Goal: Information Seeking & Learning: Compare options

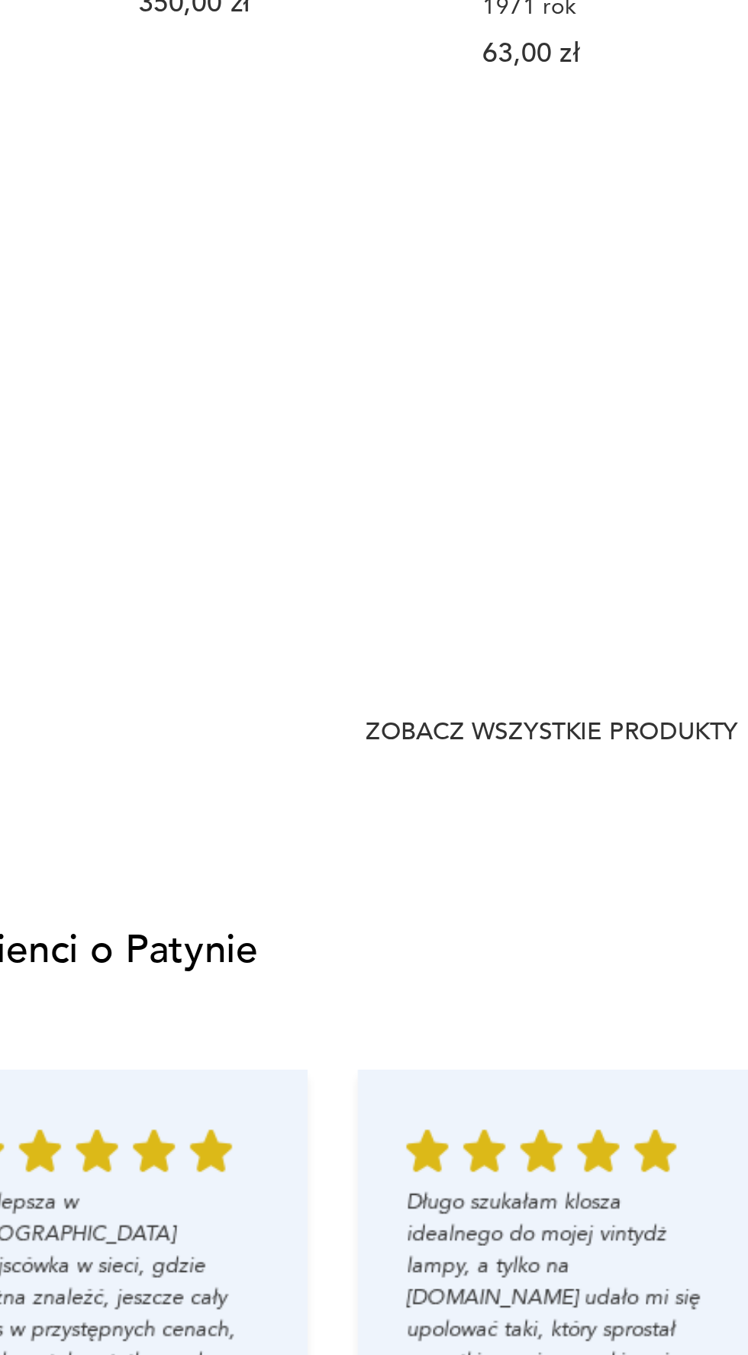
scroll to position [909, 0]
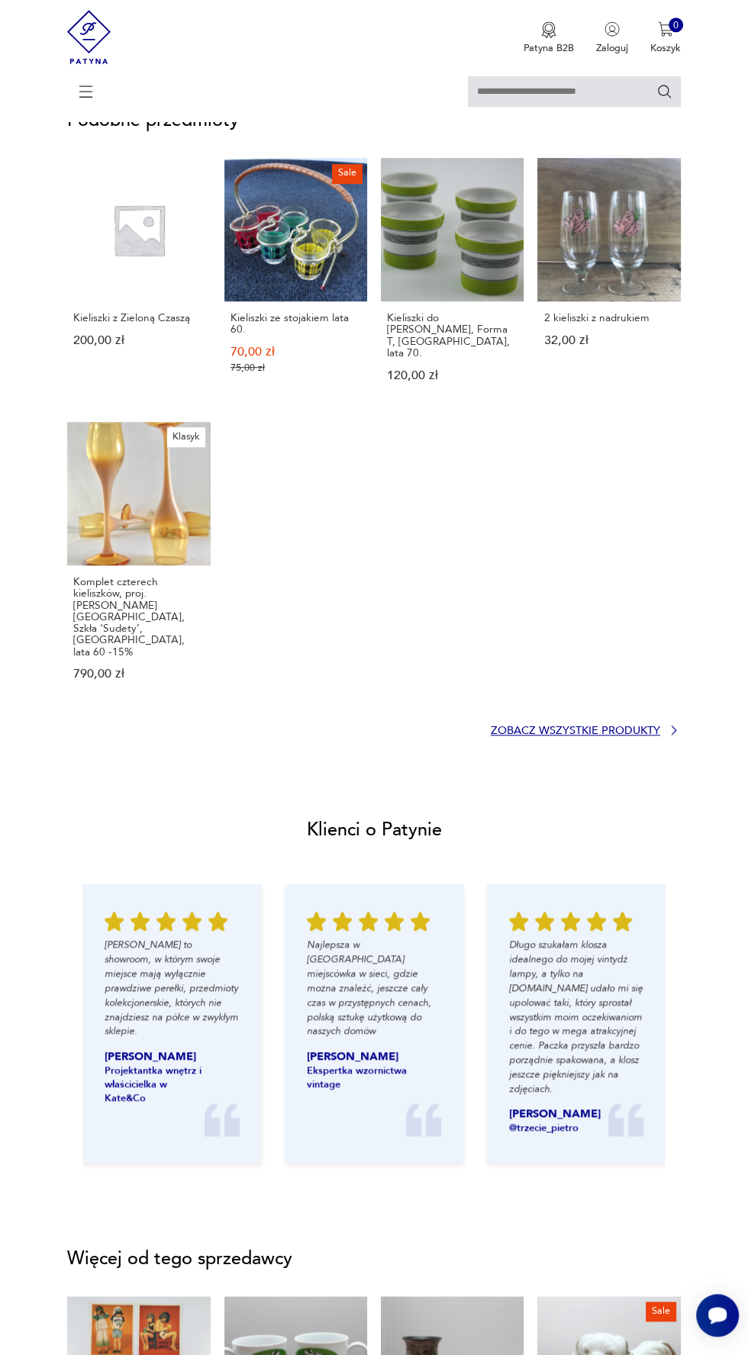
click at [673, 723] on icon at bounding box center [674, 730] width 14 height 14
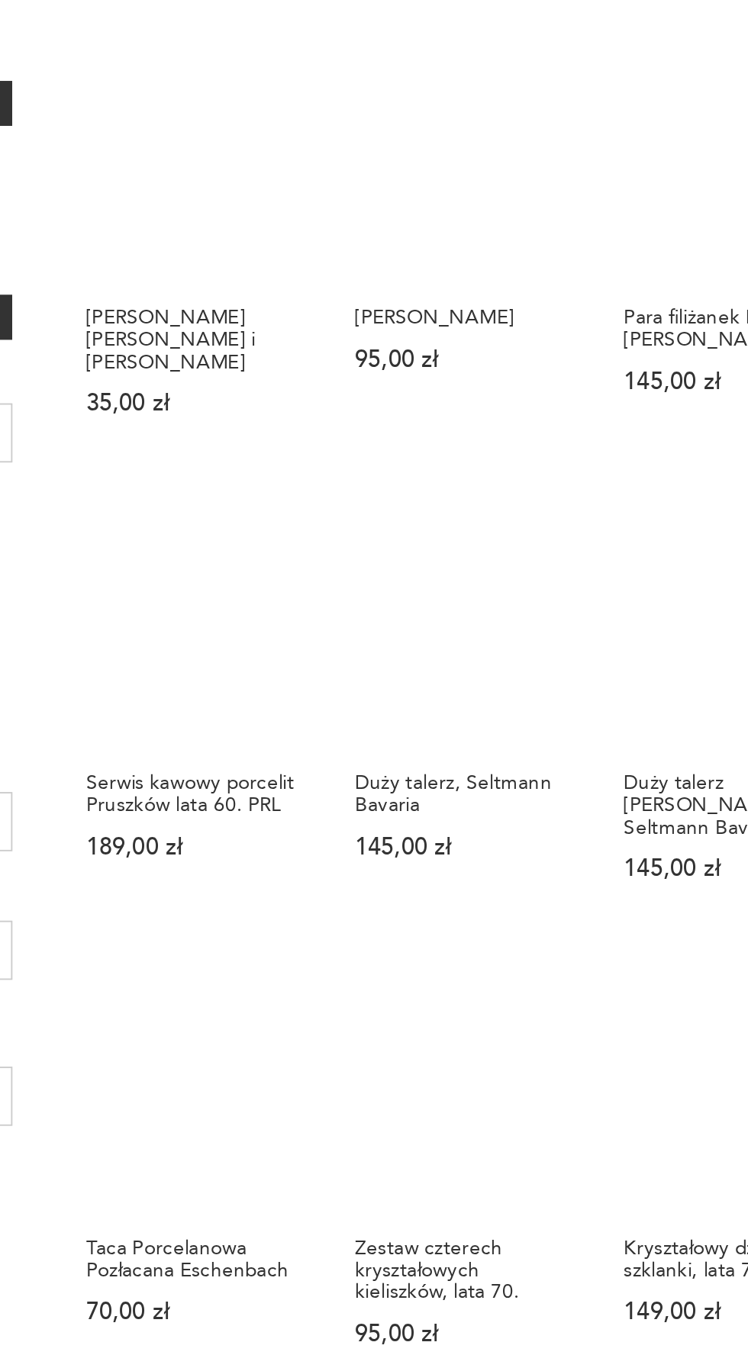
scroll to position [462, 0]
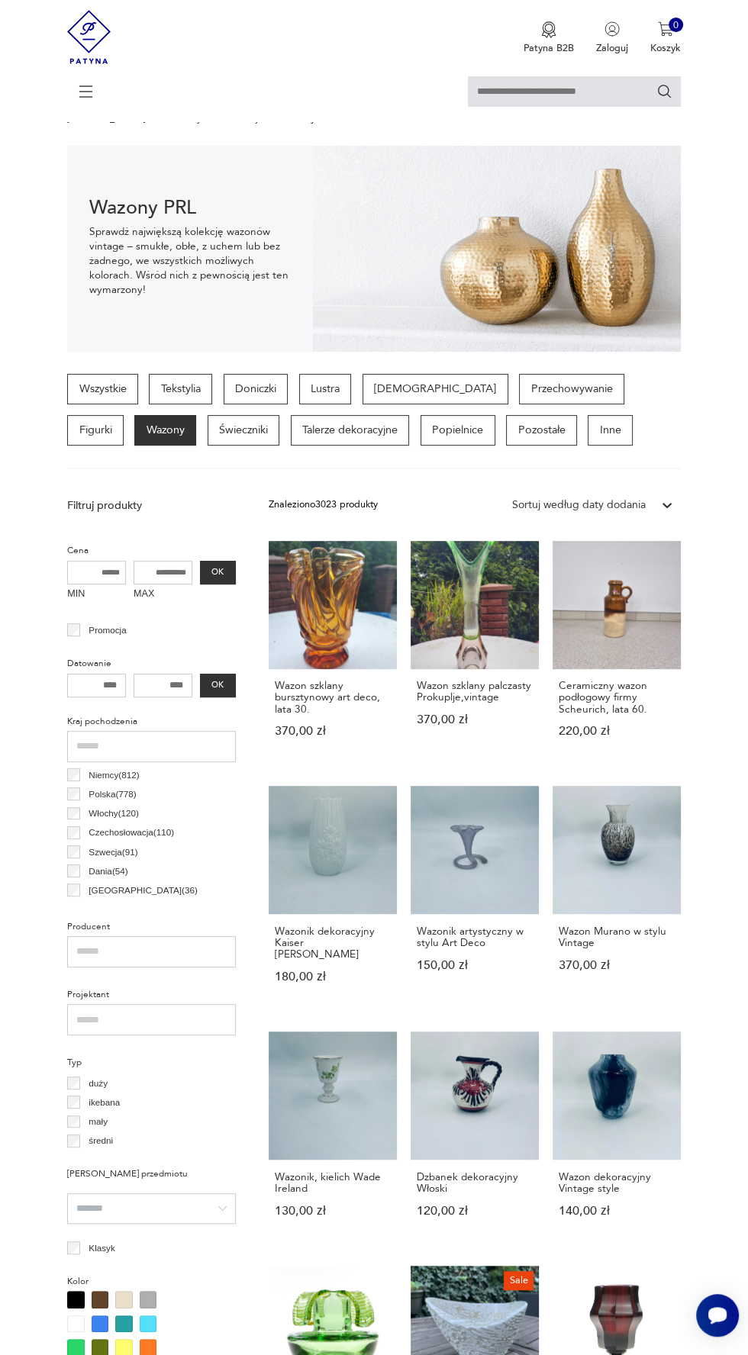
scroll to position [60, 0]
click at [637, 848] on link "Wazon Murano w stylu Vintage 370,00 zł" at bounding box center [616, 898] width 128 height 224
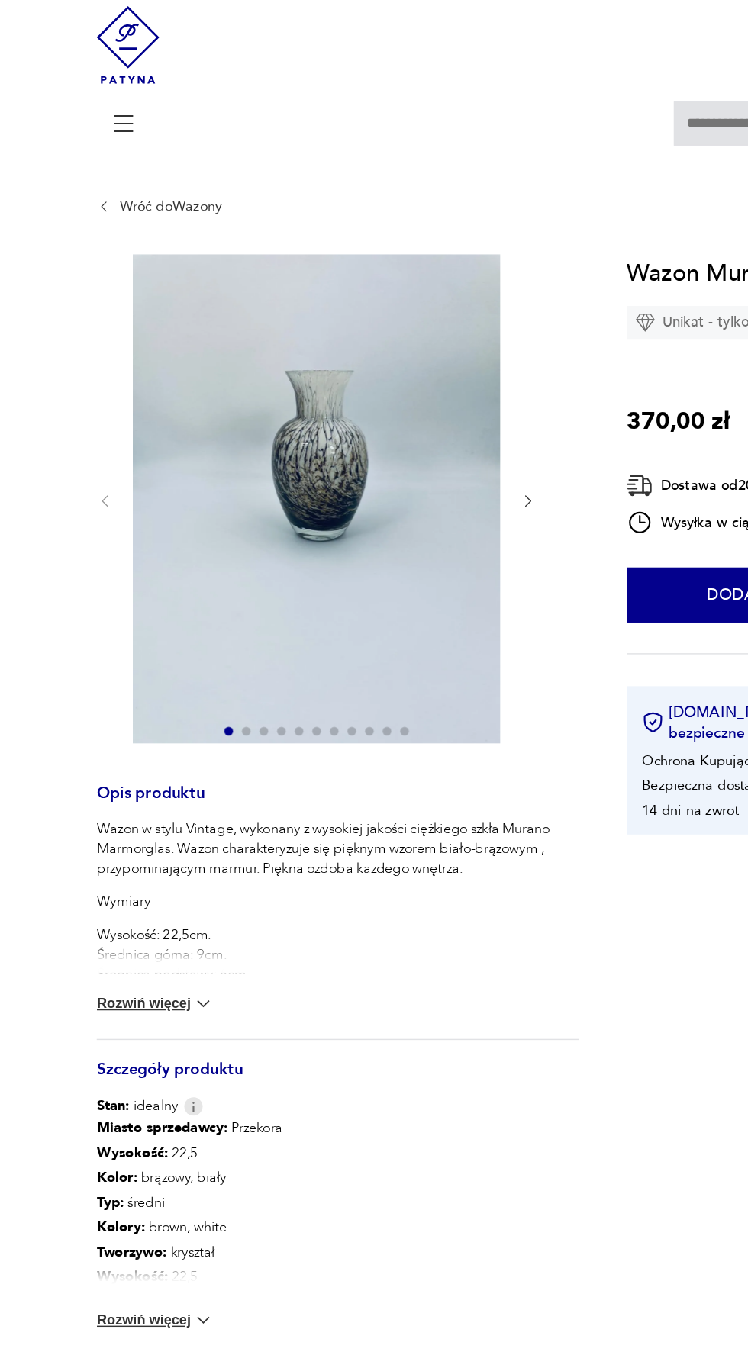
scroll to position [59, 0]
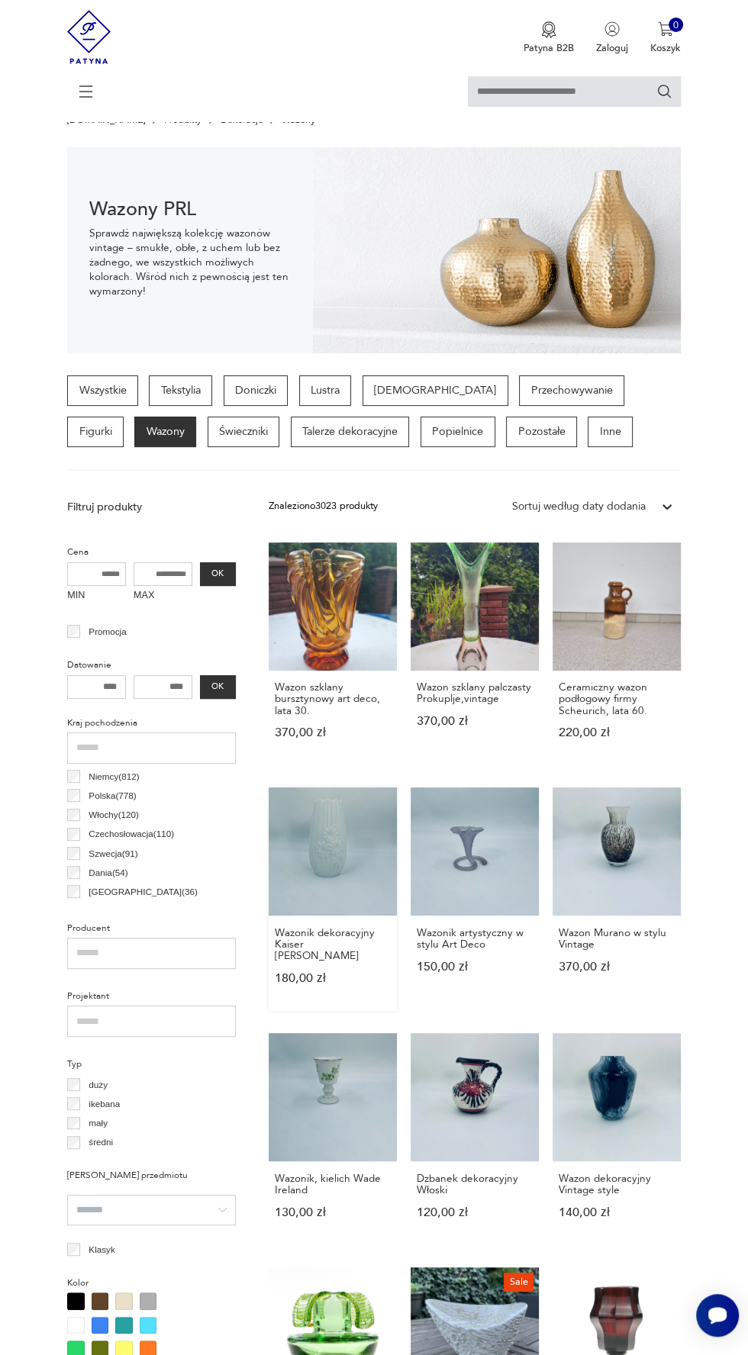
click at [330, 838] on link "Wazonik dekoracyjny Kaiser M. Frey 180,00 zł" at bounding box center [333, 899] width 128 height 224
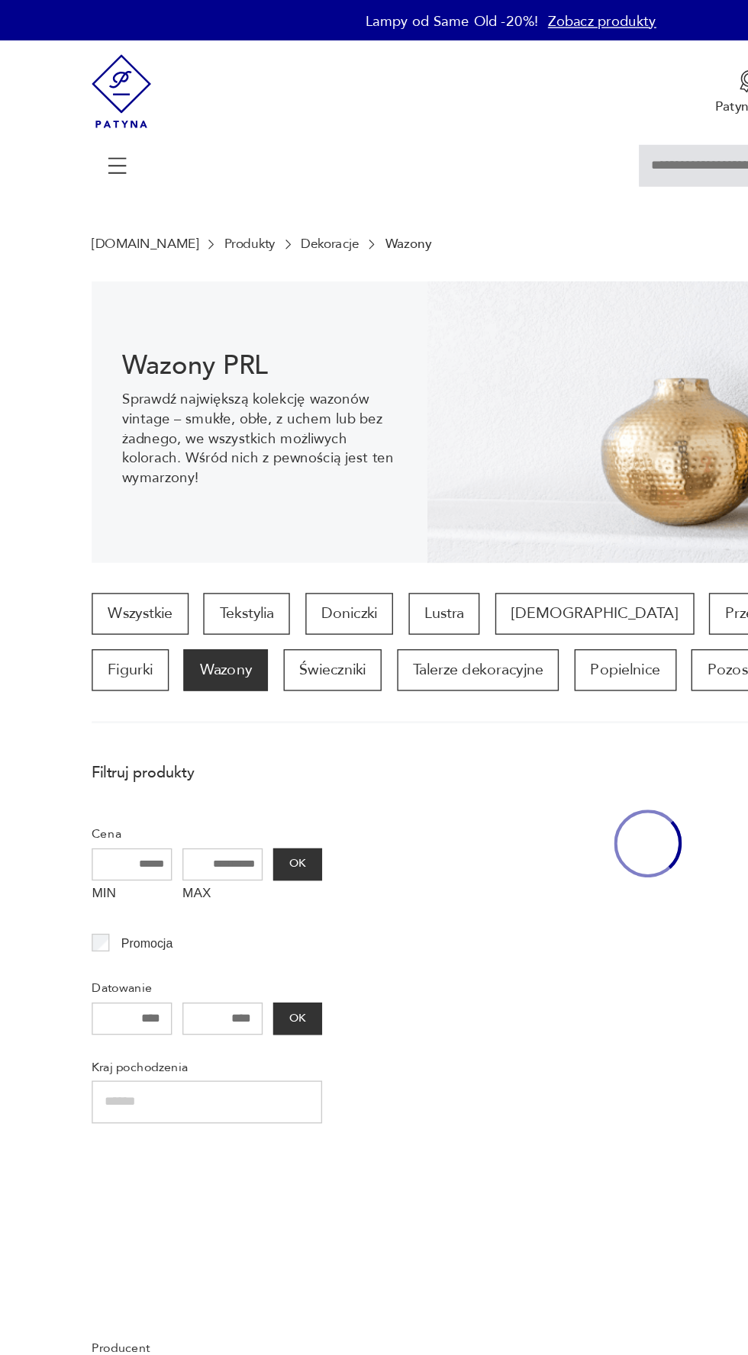
scroll to position [58, 0]
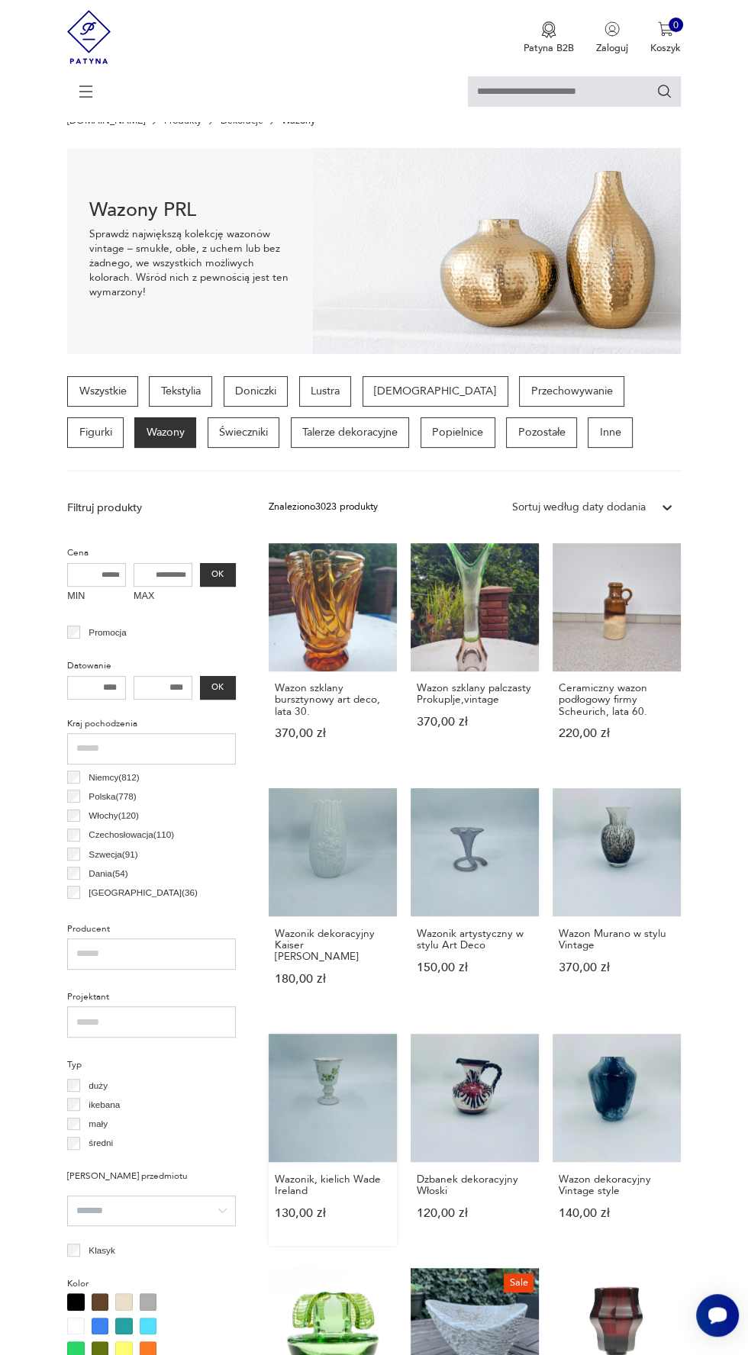
click at [338, 1053] on link "Wazonik, kielich Wade Ireland 130,00 zł" at bounding box center [333, 1140] width 128 height 212
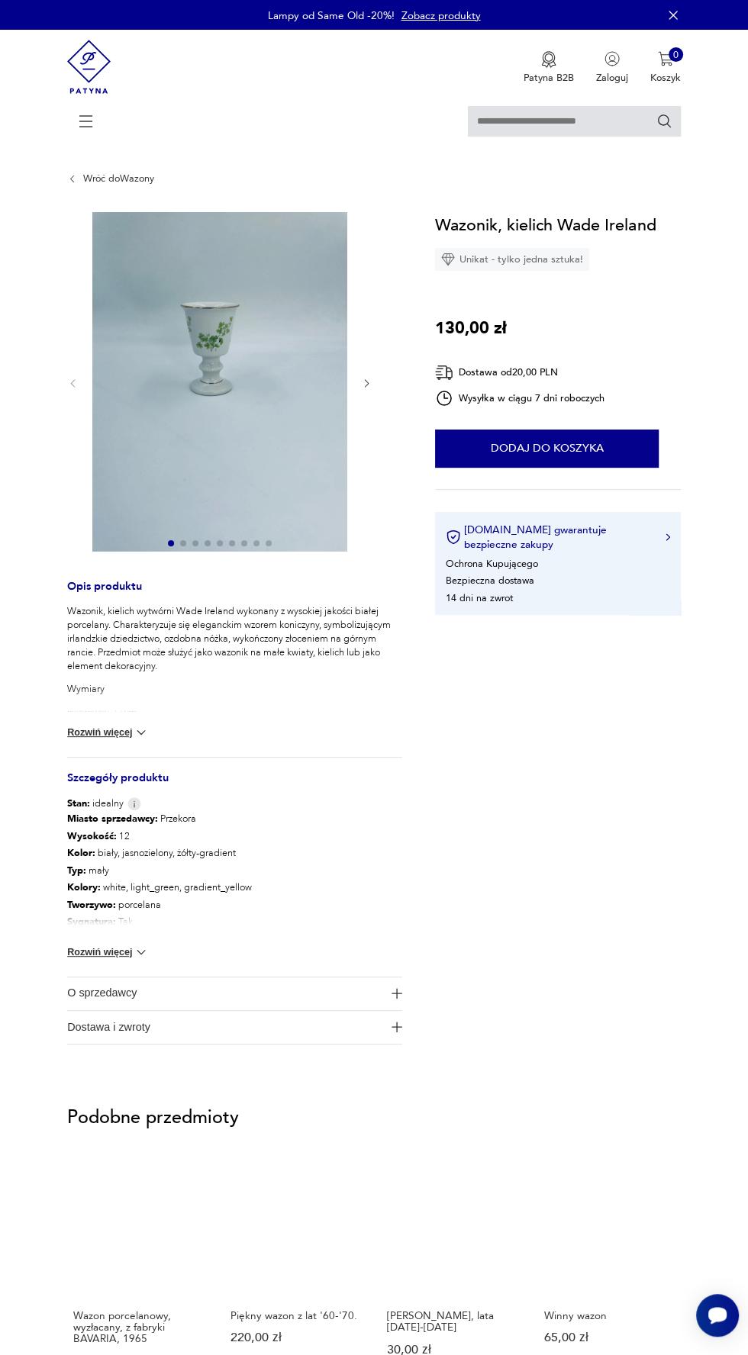
click at [257, 405] on img at bounding box center [219, 381] width 255 height 339
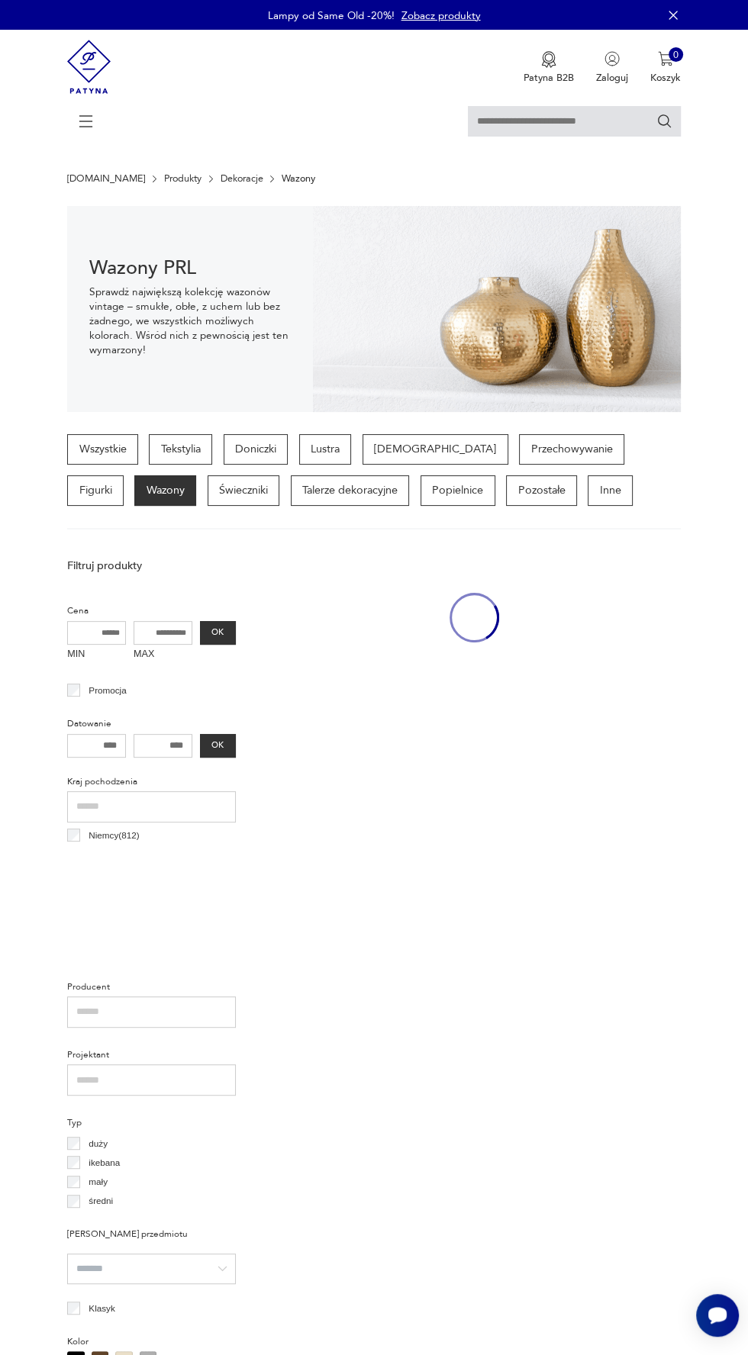
scroll to position [57, 0]
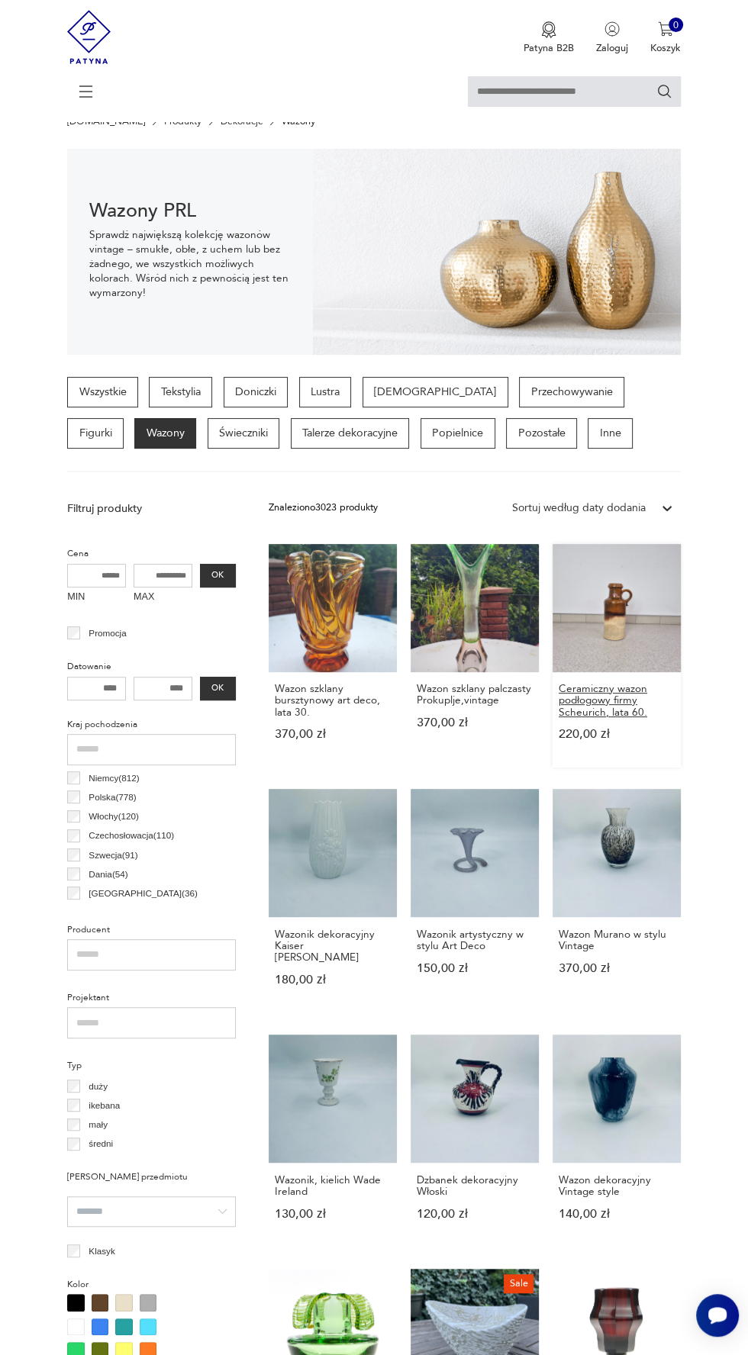
click at [645, 703] on h3 "Ceramiczny wazon podłogowy firmy Scheurich, lata 60." at bounding box center [616, 700] width 116 height 35
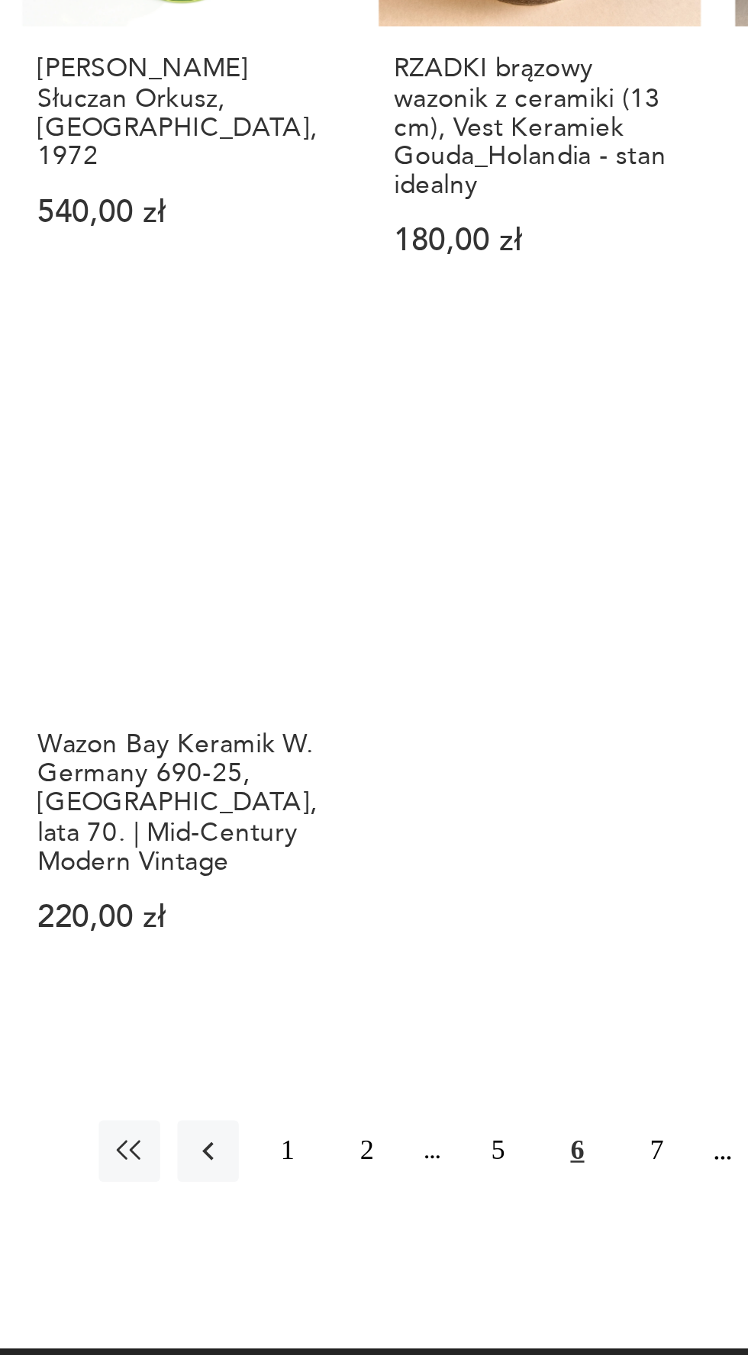
scroll to position [1023, 0]
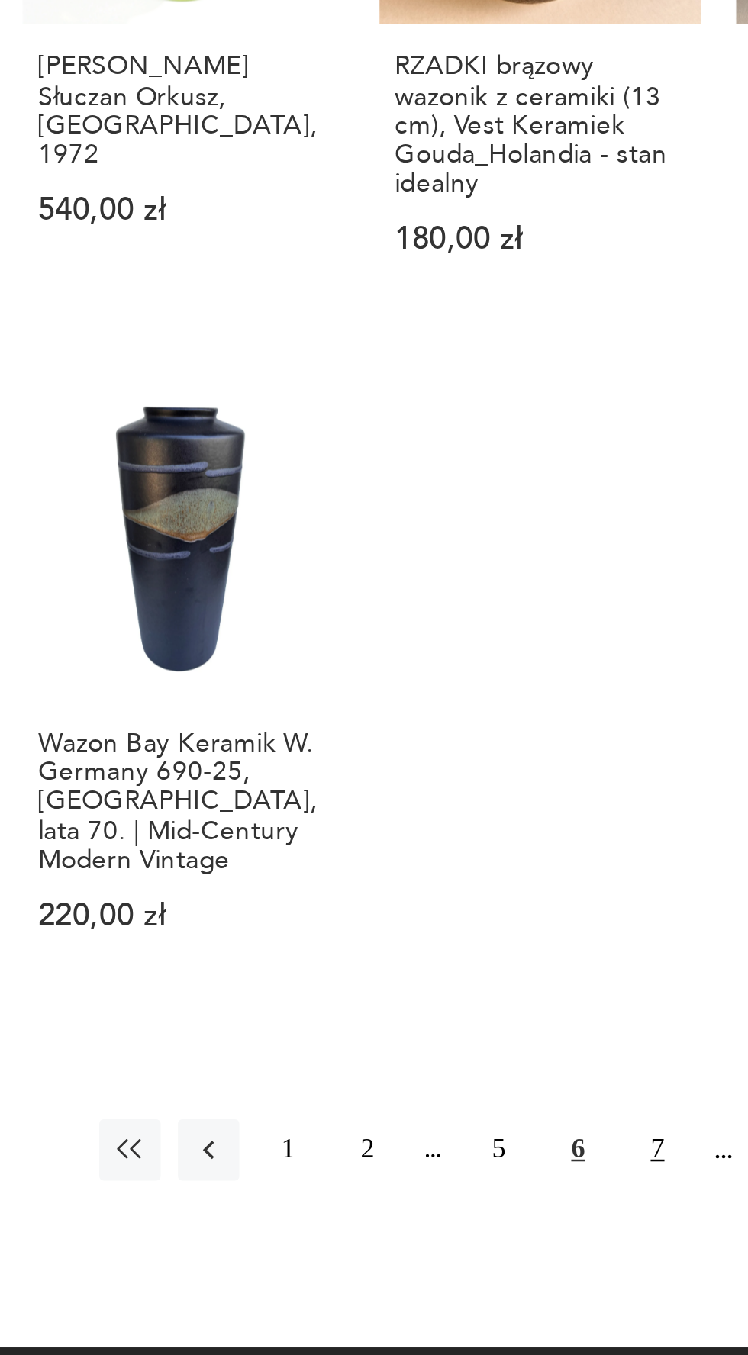
click at [522, 1151] on button "7" at bounding box center [521, 1163] width 24 height 24
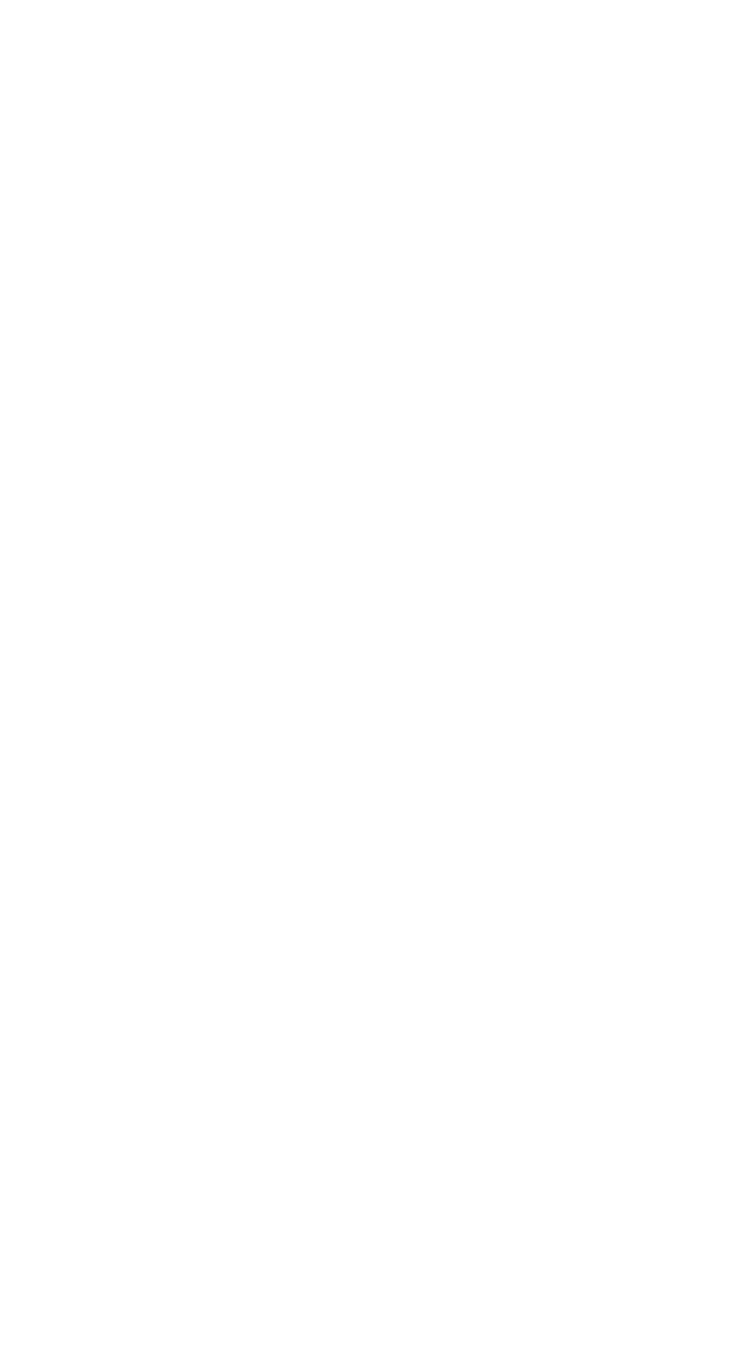
scroll to position [323, 0]
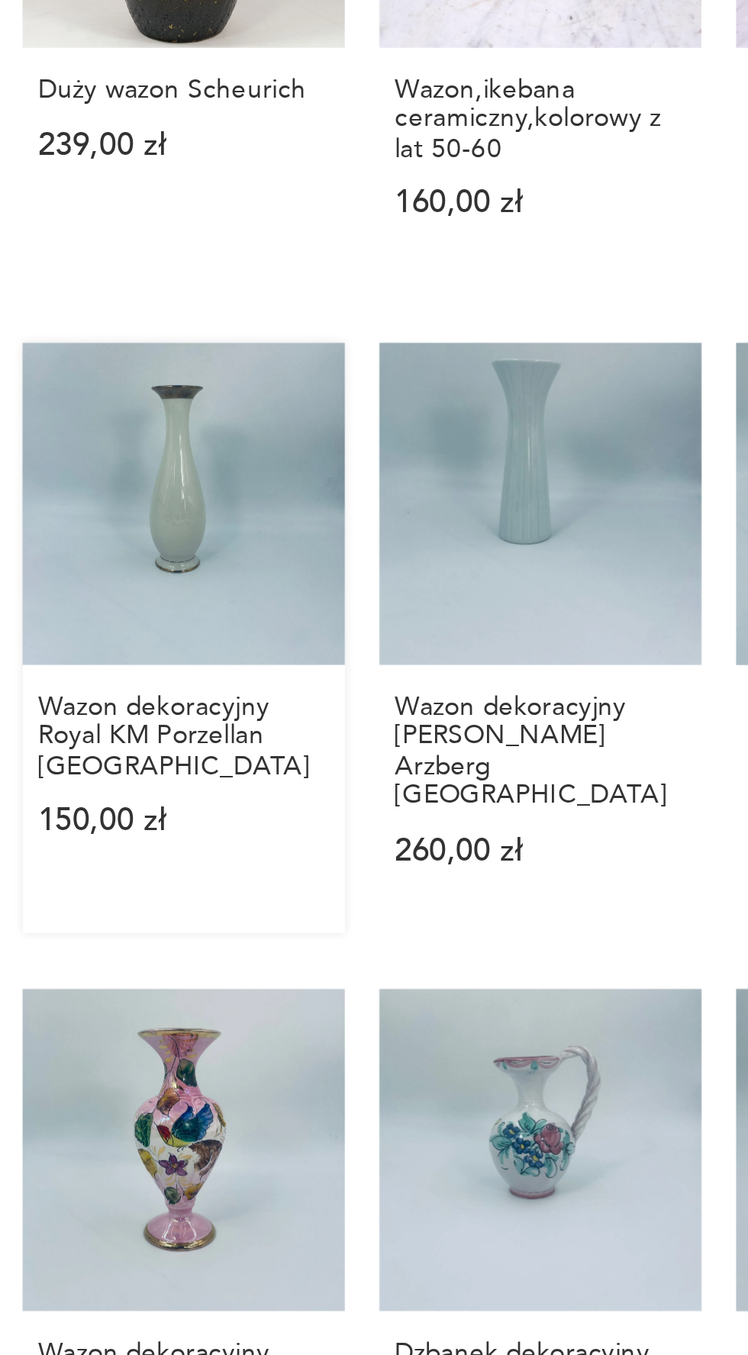
click at [341, 838] on link "Wazon dekoracyjny Royal KM Porzellan Bavaria 150,00 zł" at bounding box center [333, 898] width 128 height 235
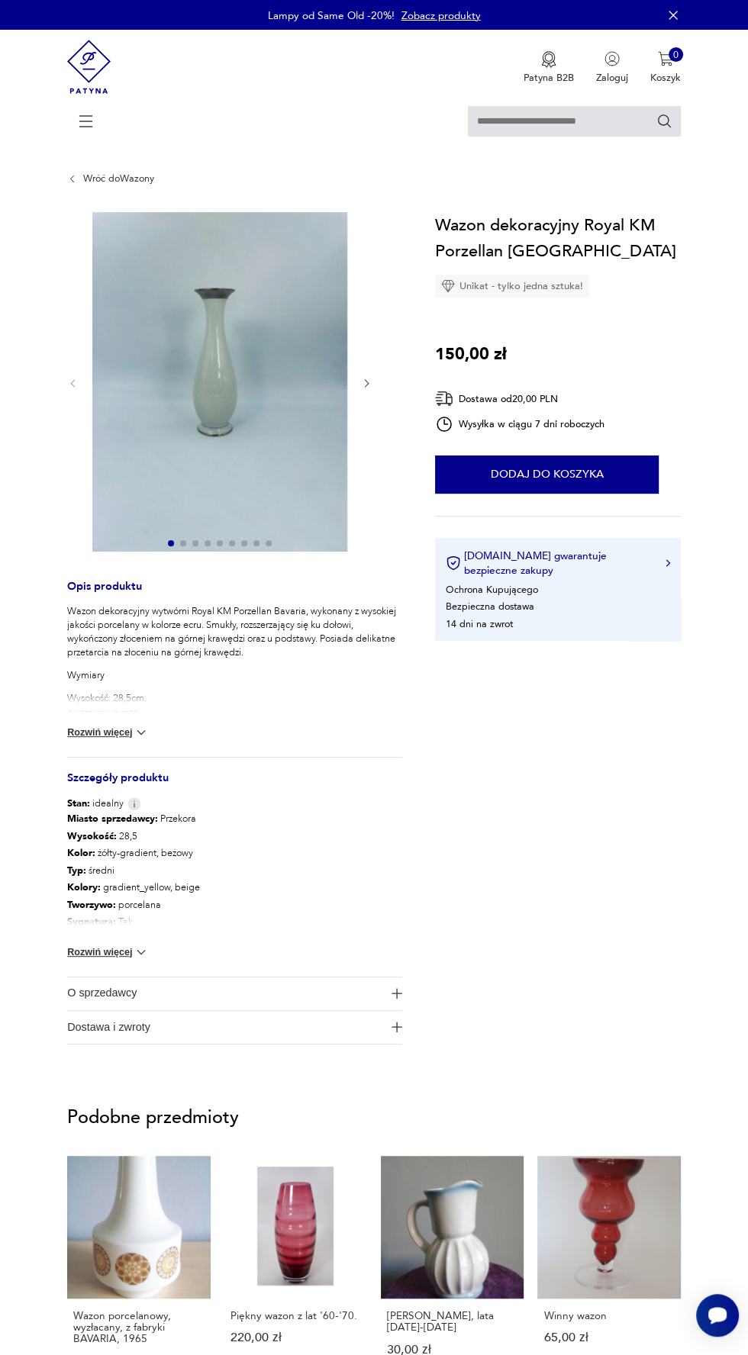
click at [242, 334] on img at bounding box center [219, 381] width 255 height 339
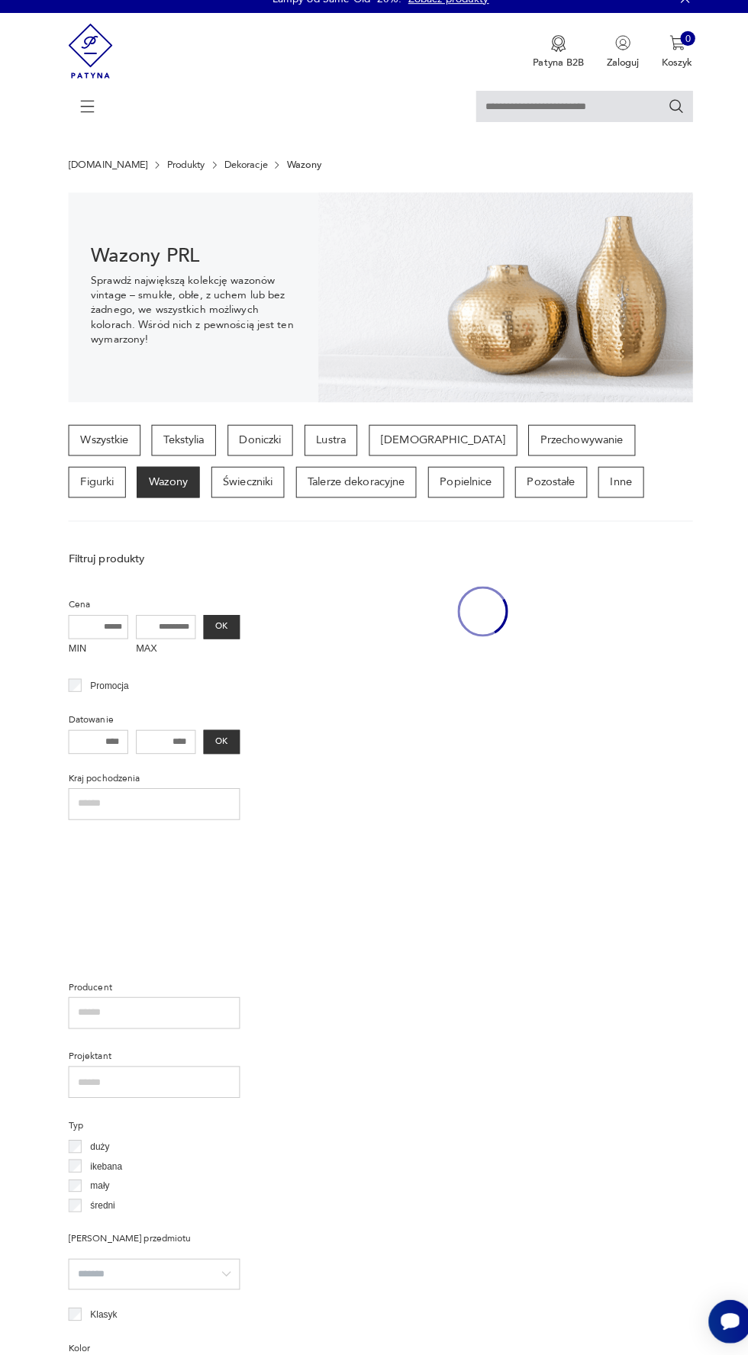
scroll to position [320, 0]
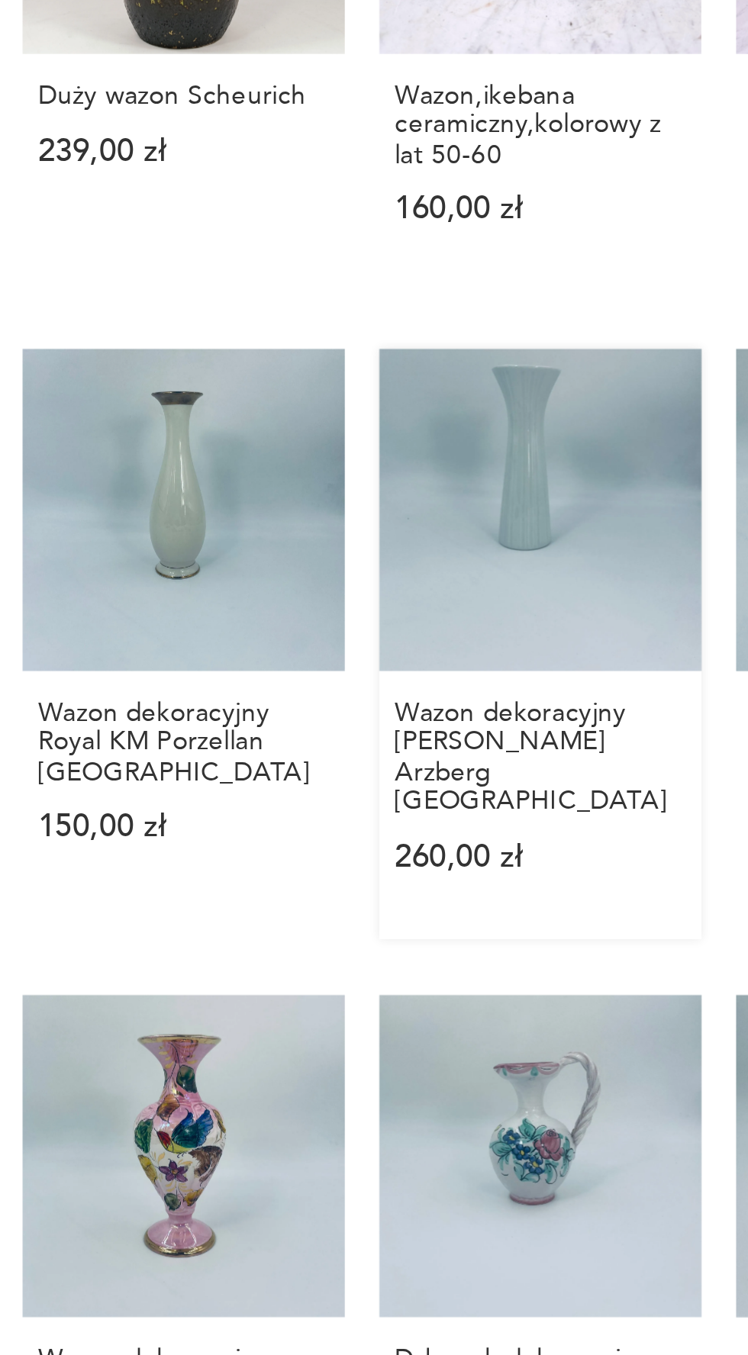
click at [486, 832] on link "Wazon dekoracyjny Schumann Arzberg Bavaria 260,00 zł" at bounding box center [474, 900] width 128 height 235
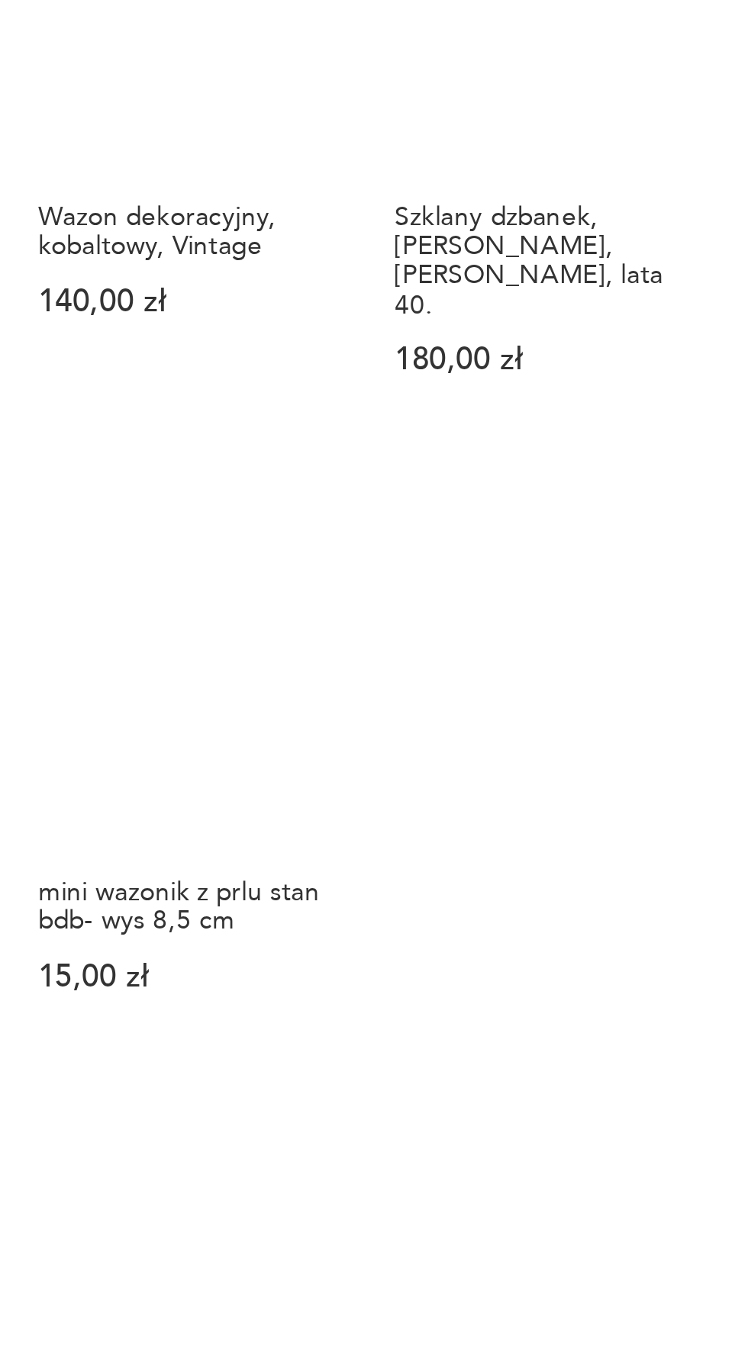
scroll to position [764, 0]
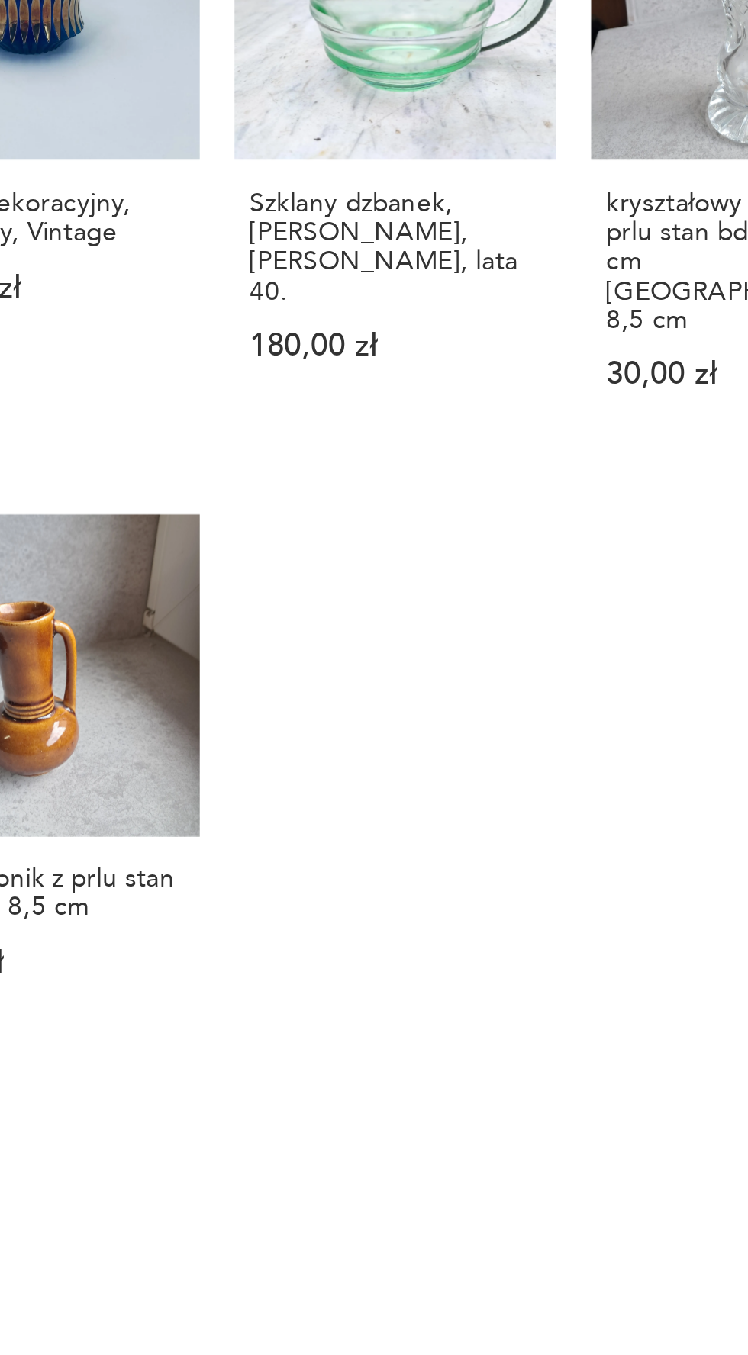
click at [520, 1354] on button "8" at bounding box center [521, 1371] width 24 height 24
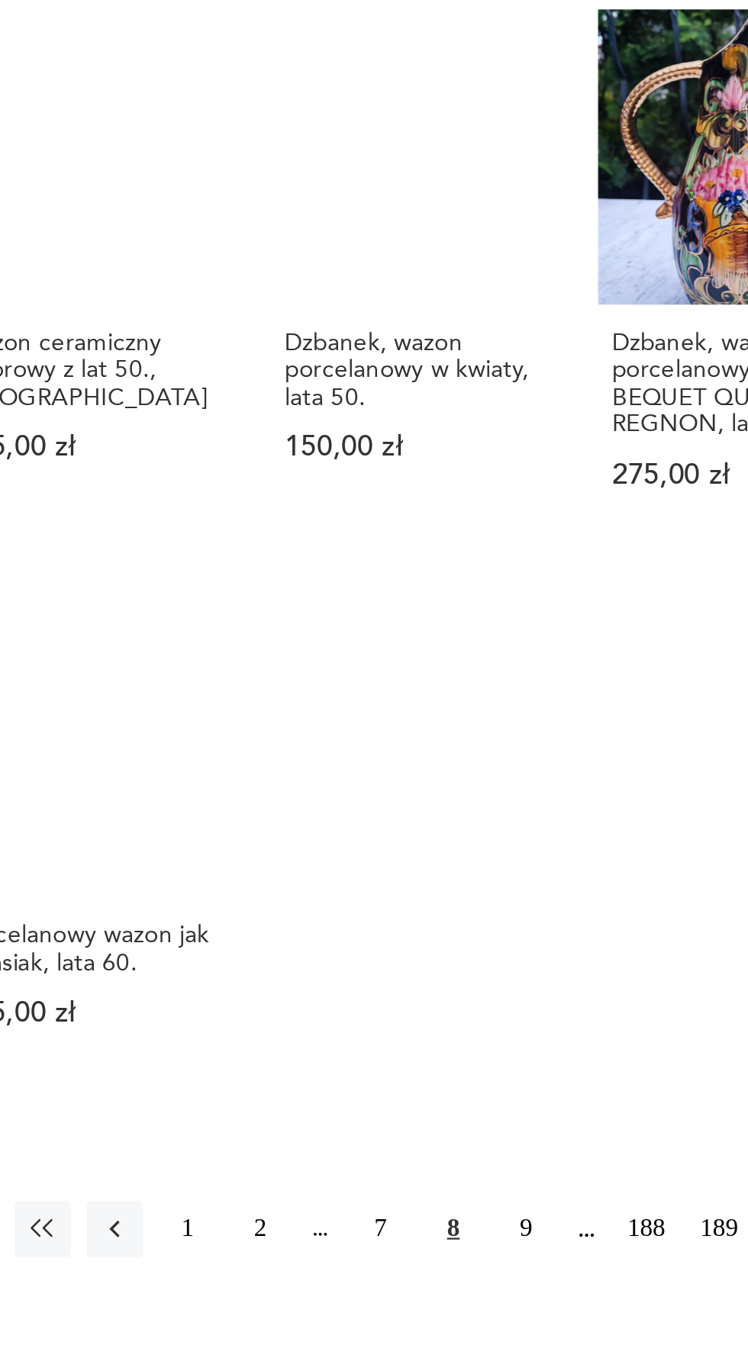
scroll to position [1104, 0]
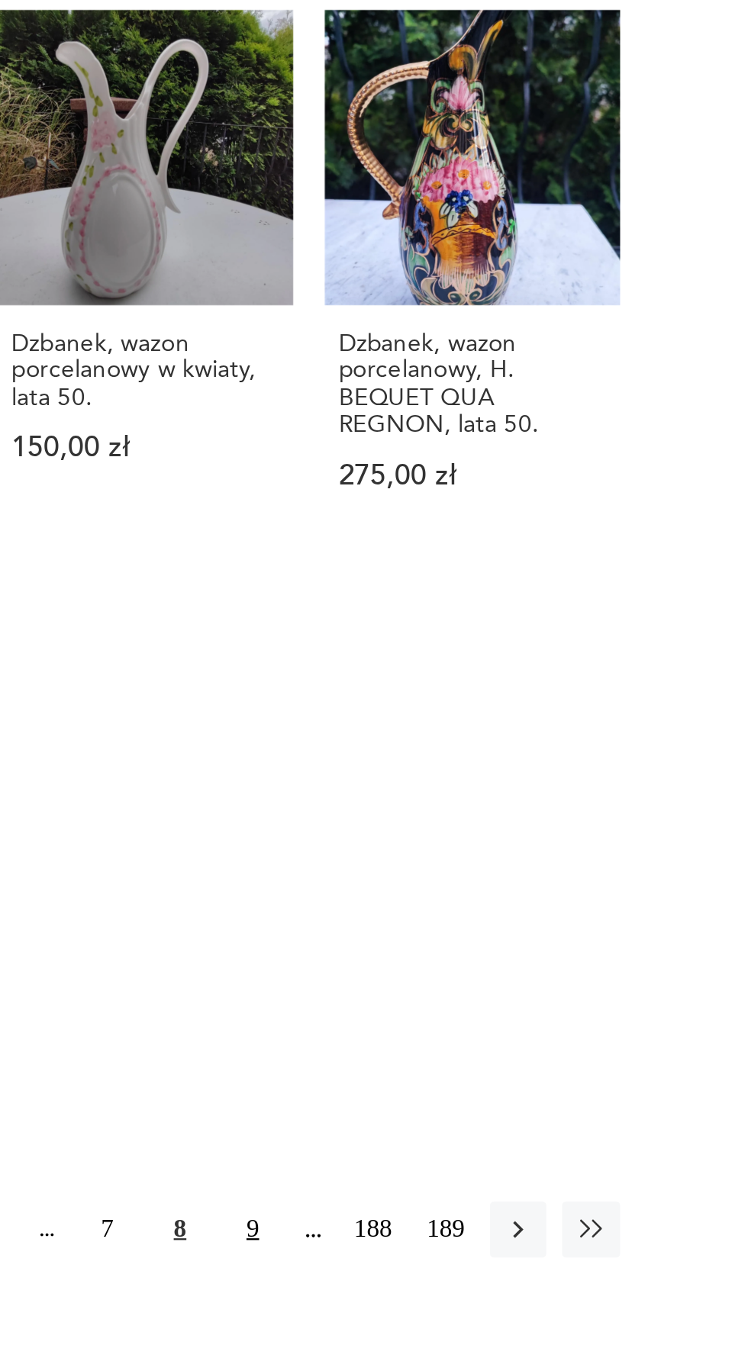
click at [520, 1031] on button "9" at bounding box center [521, 1043] width 24 height 24
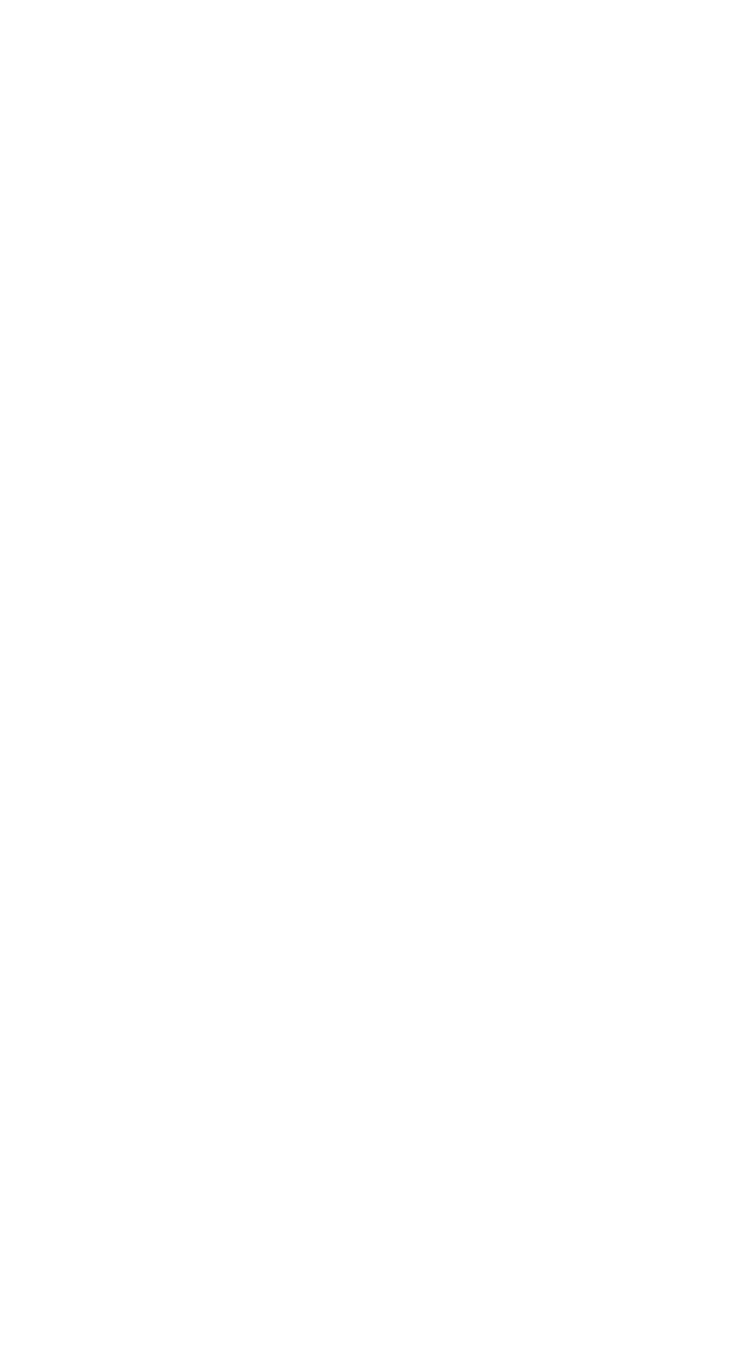
scroll to position [323, 0]
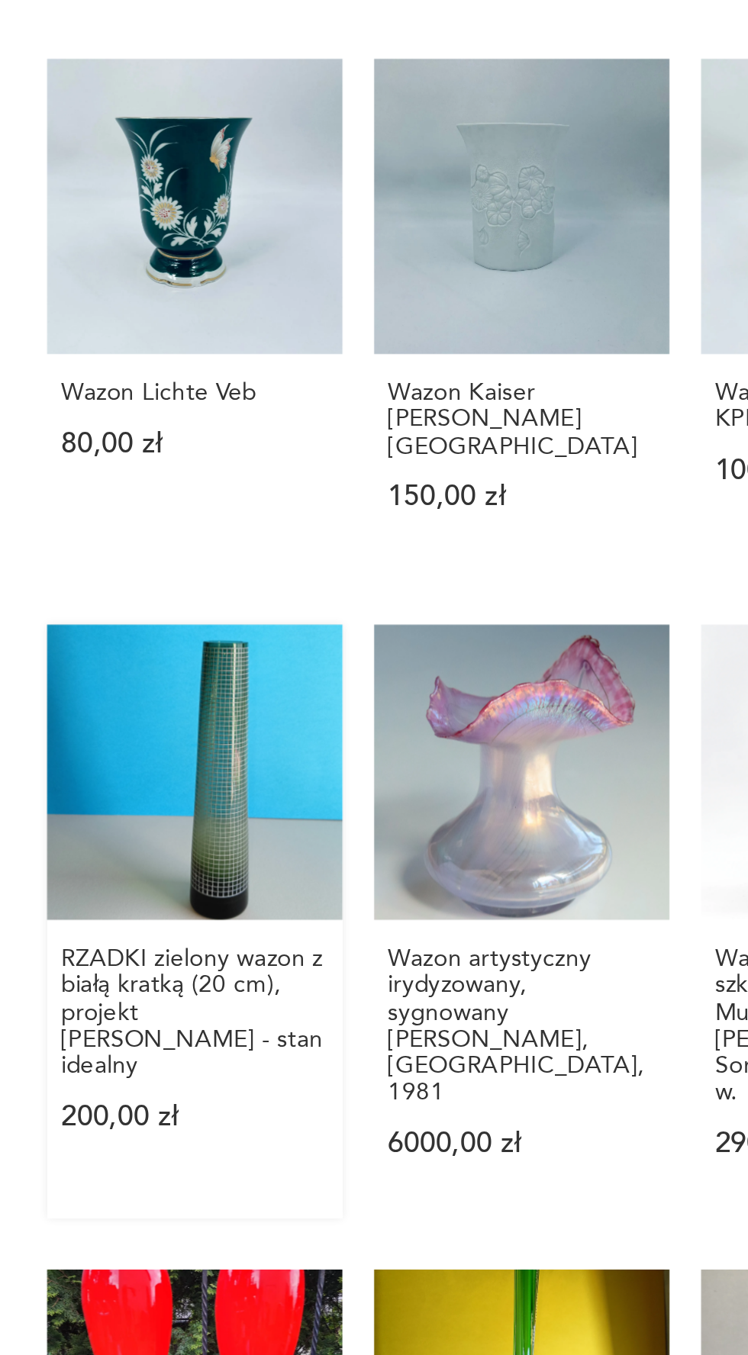
click at [351, 811] on link "RZADKI zielony wazon z białą kratką (20 cm), projekt Herbert Kny - stan idealny…" at bounding box center [333, 910] width 128 height 259
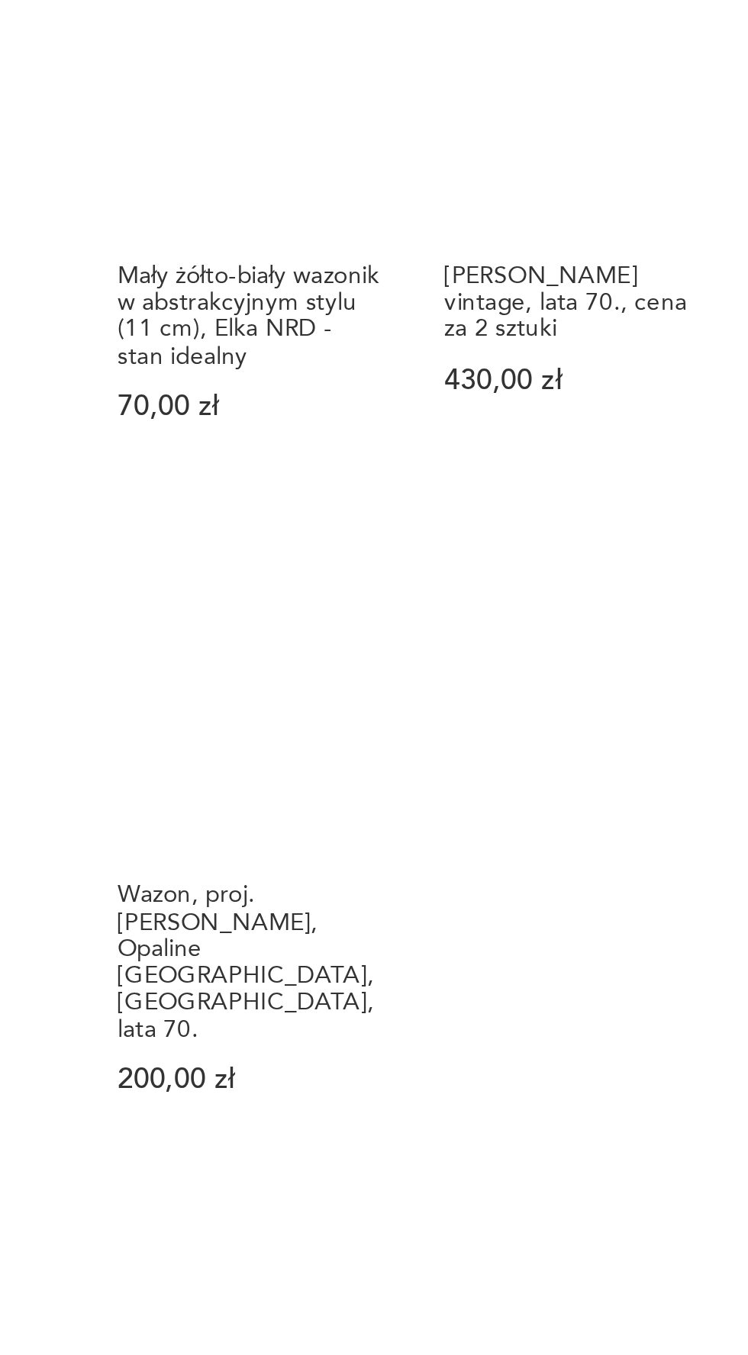
scroll to position [828, 0]
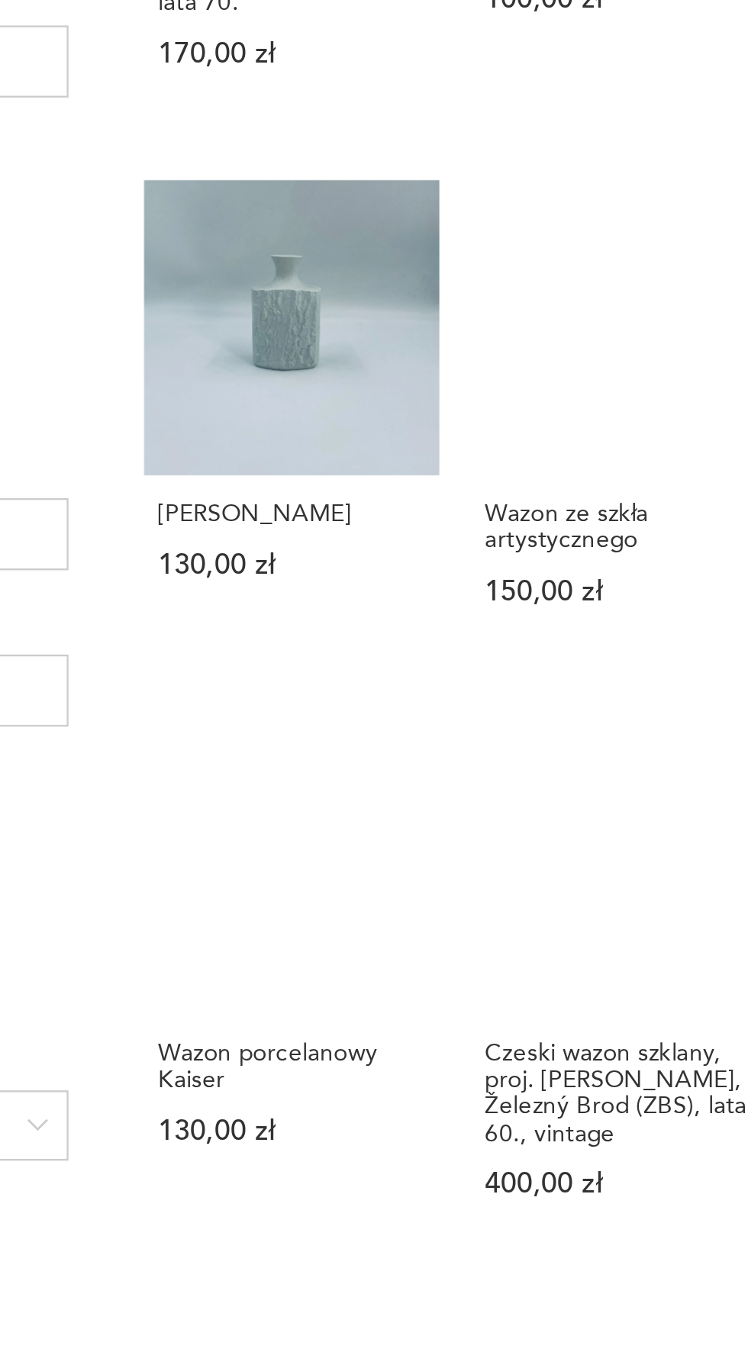
scroll to position [471, 0]
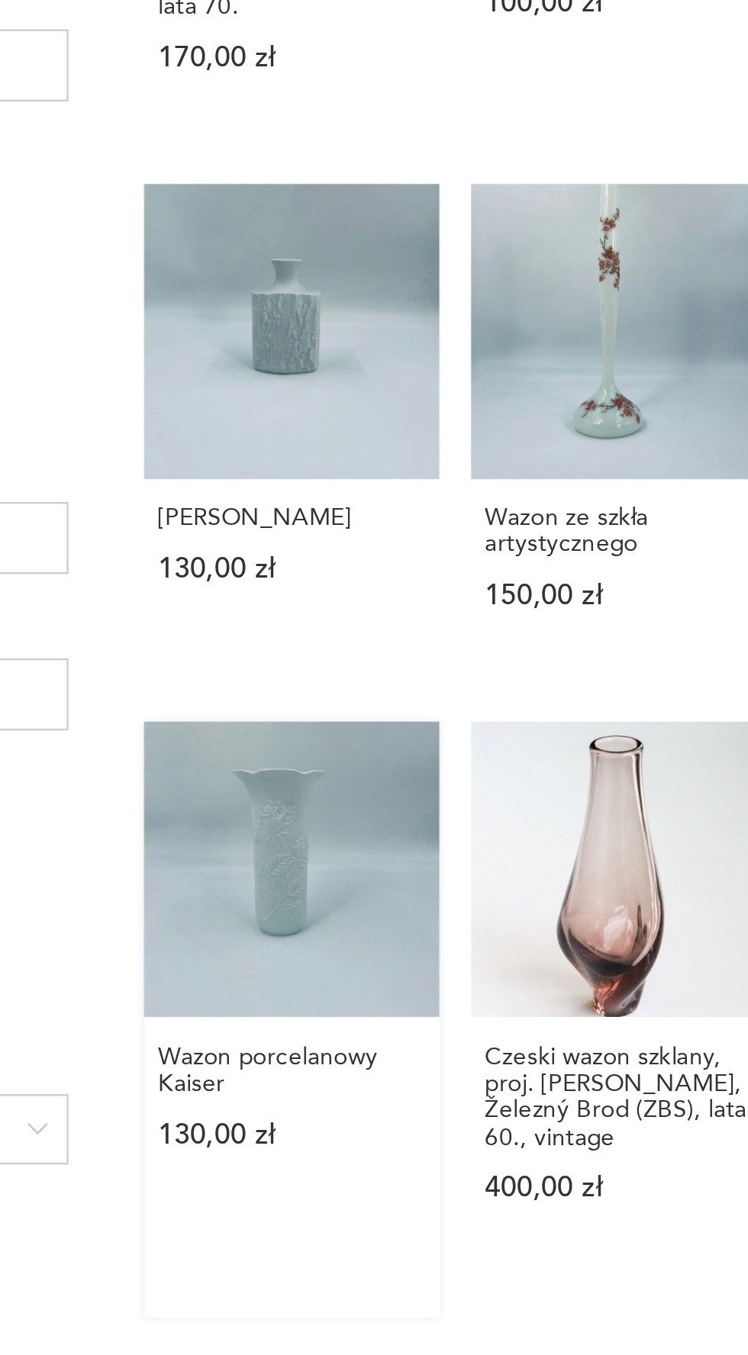
click at [338, 648] on link "Wazon porcelanowy Kaiser 130,00 zł" at bounding box center [333, 750] width 128 height 259
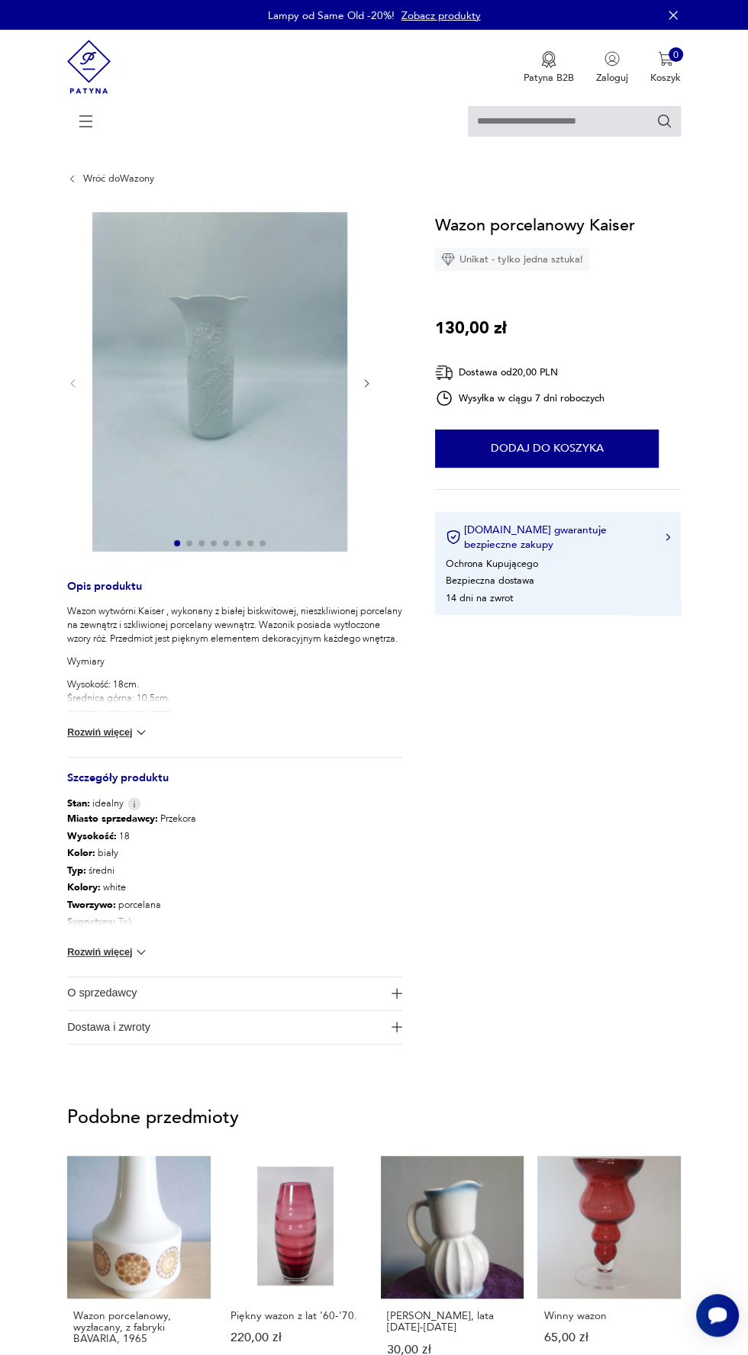
click at [217, 350] on img at bounding box center [219, 381] width 255 height 339
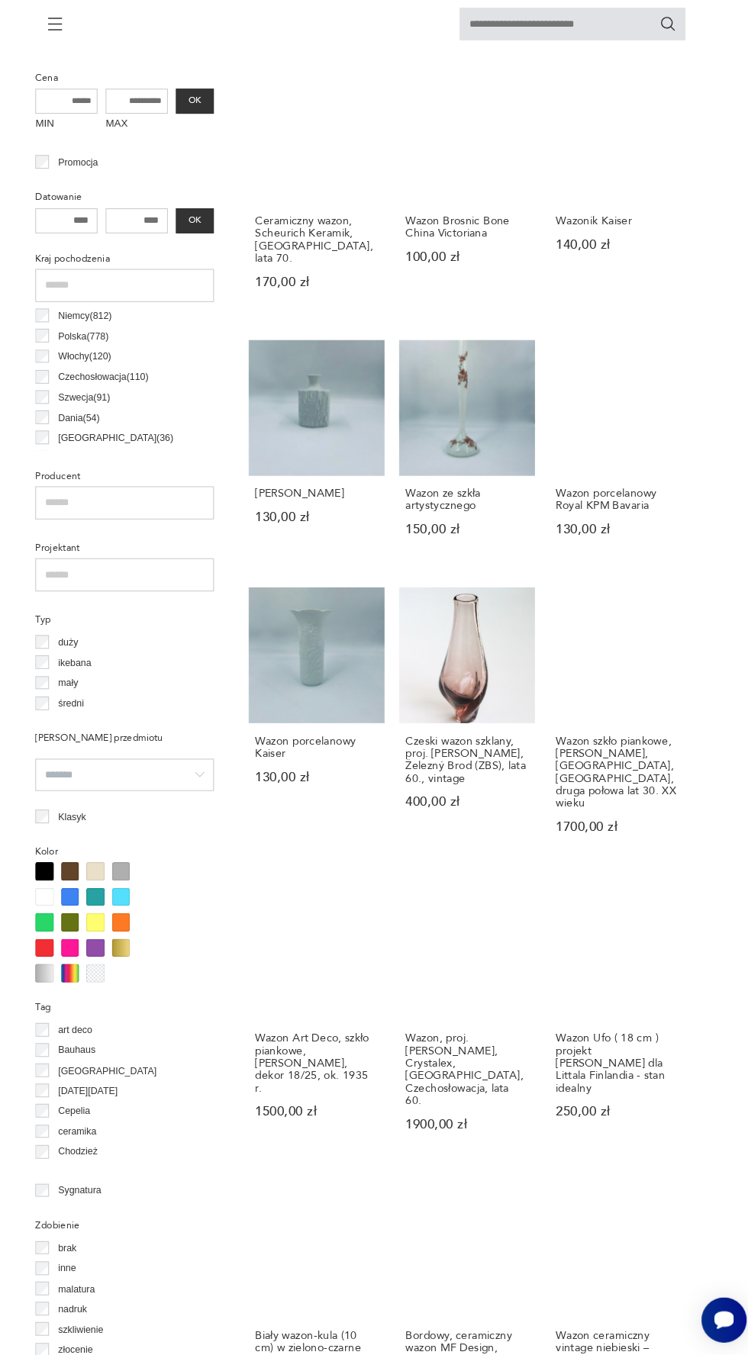
scroll to position [468, 0]
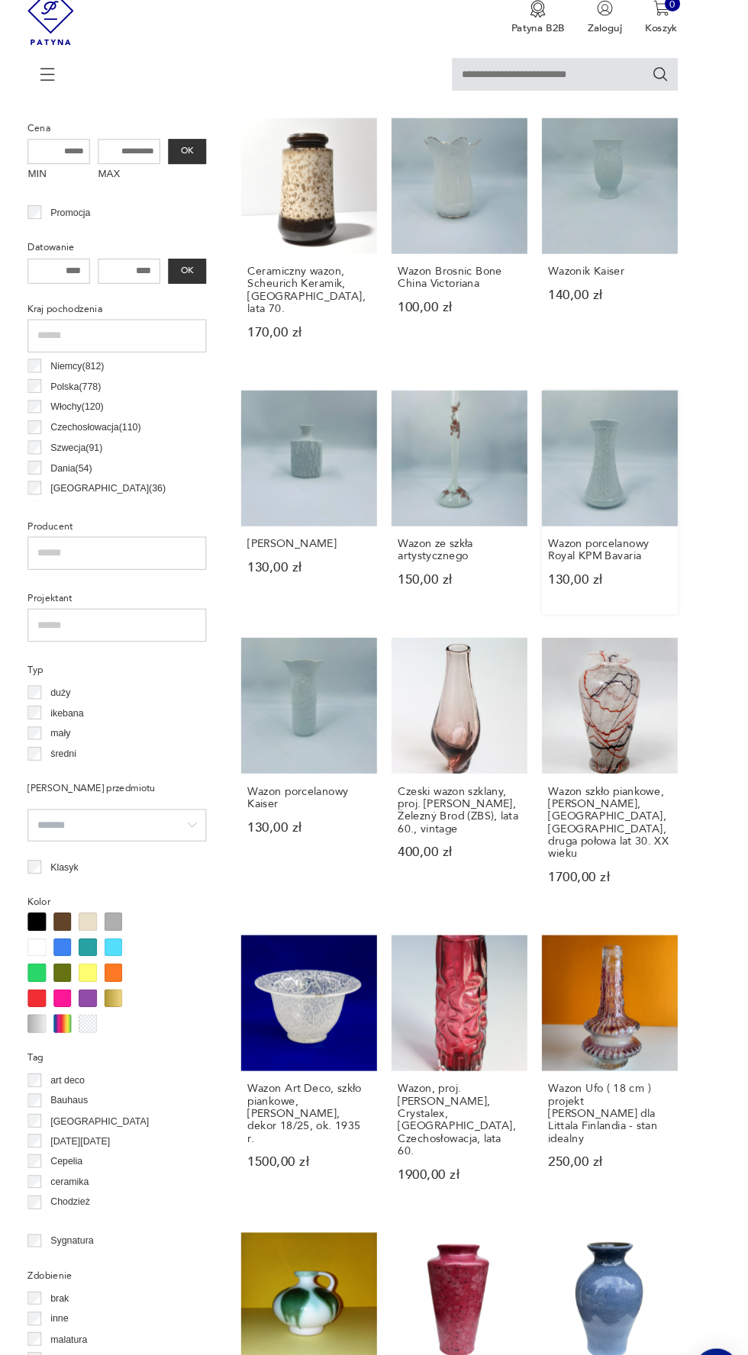
click at [629, 449] on link "Wazon porcelanowy Royal KPM Bavaria 130,00 zł" at bounding box center [616, 496] width 128 height 212
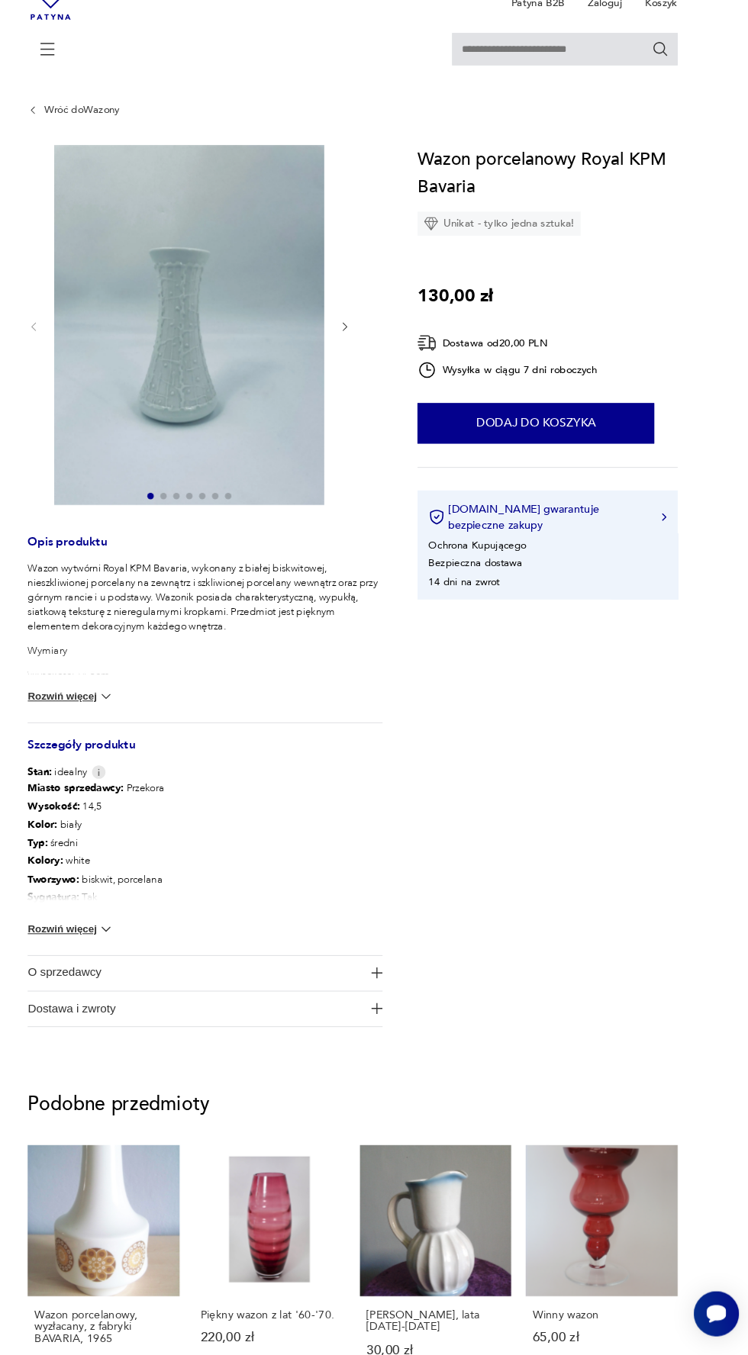
click at [253, 362] on img at bounding box center [219, 381] width 255 height 339
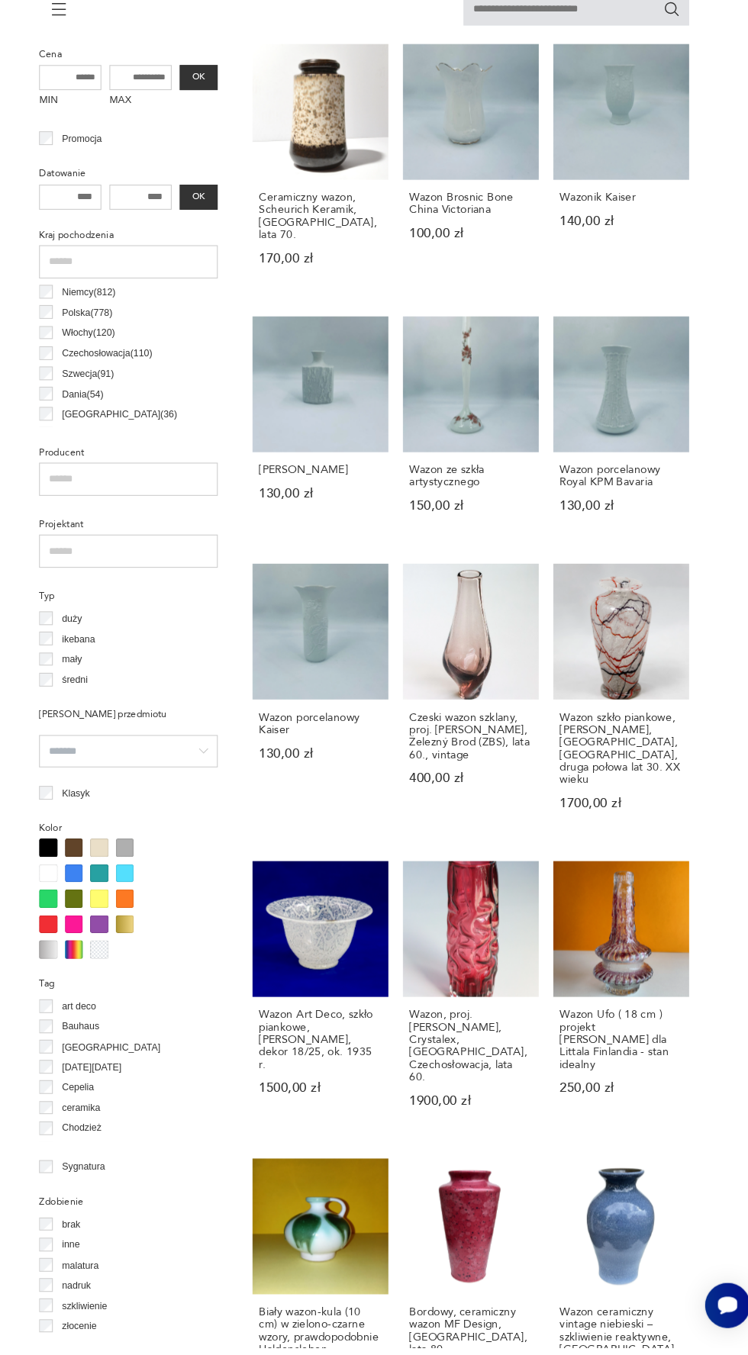
scroll to position [478, 0]
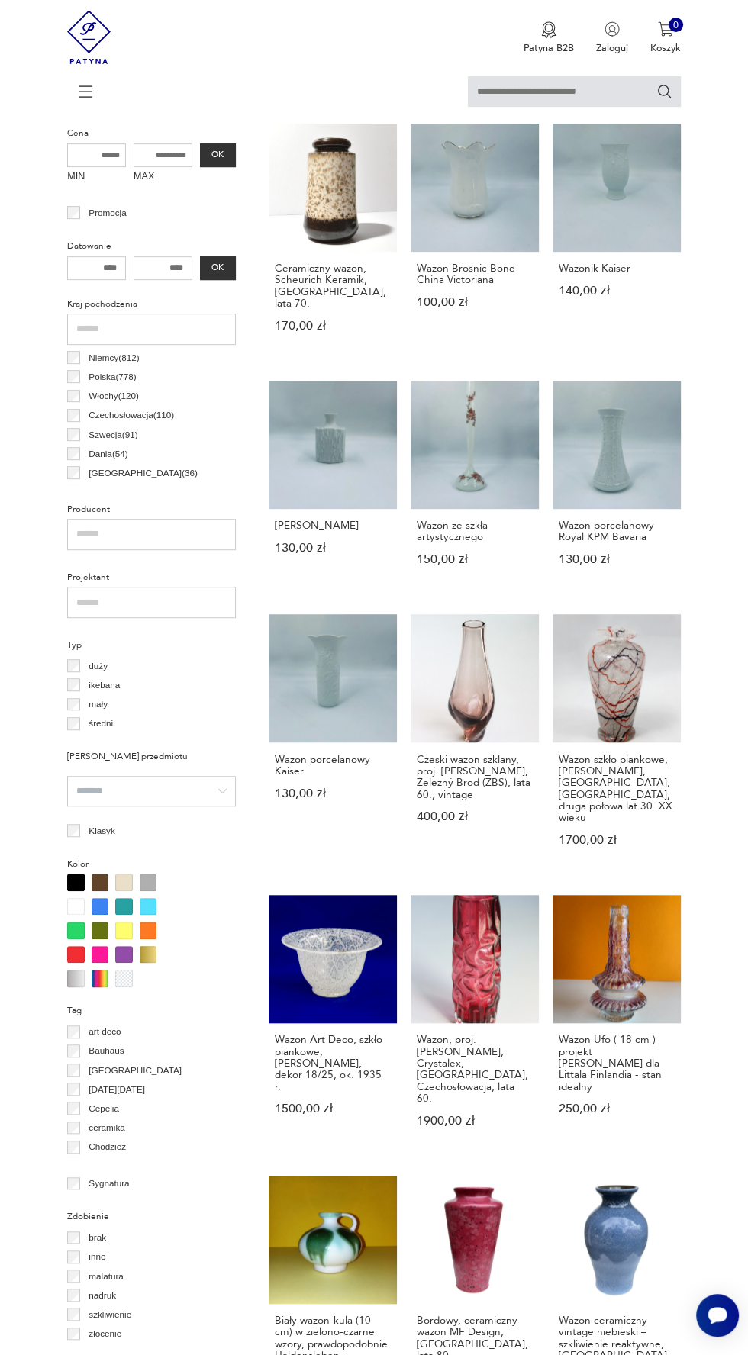
scroll to position [828, 0]
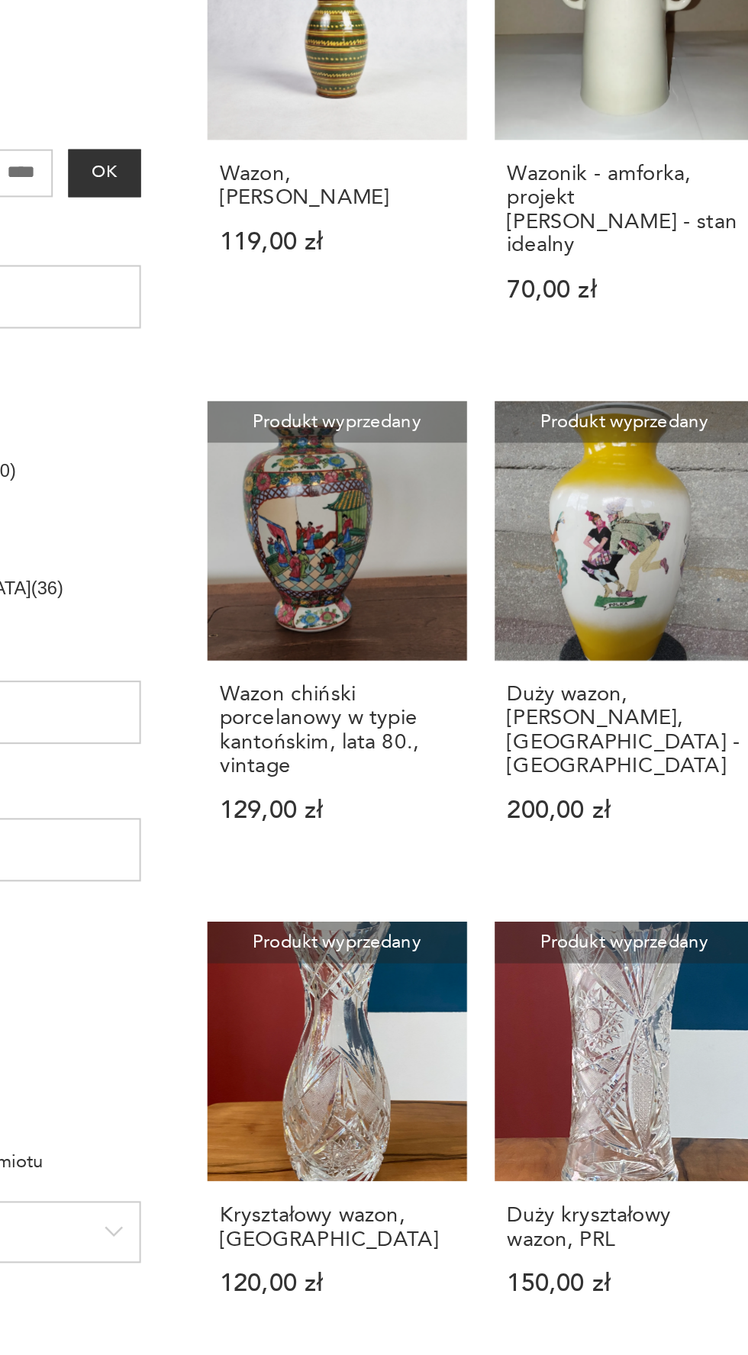
scroll to position [322, 0]
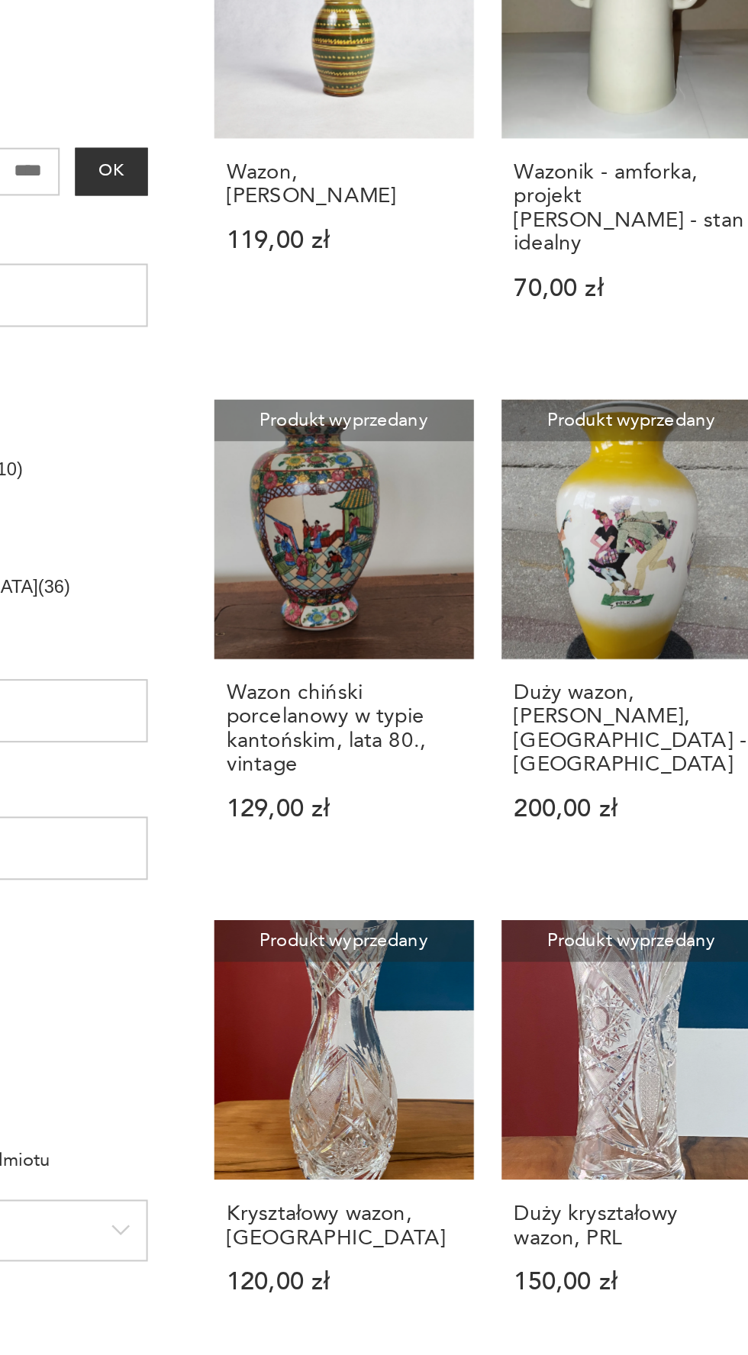
scroll to position [828, 0]
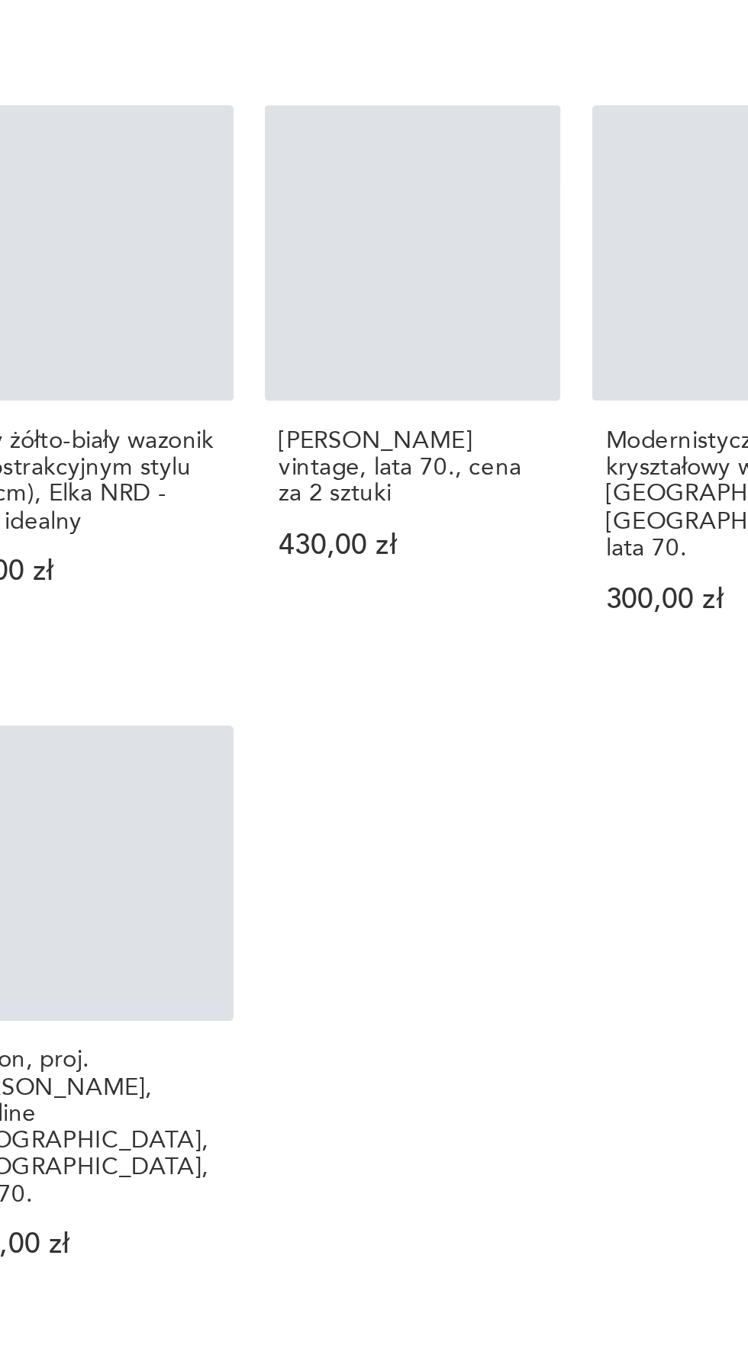
click at [577, 1121] on div "Art deco, lata 30., rozalinowa karafka na likier 135,00 zł Wazonik Echt Bleikri…" at bounding box center [475, 557] width 412 height 1568
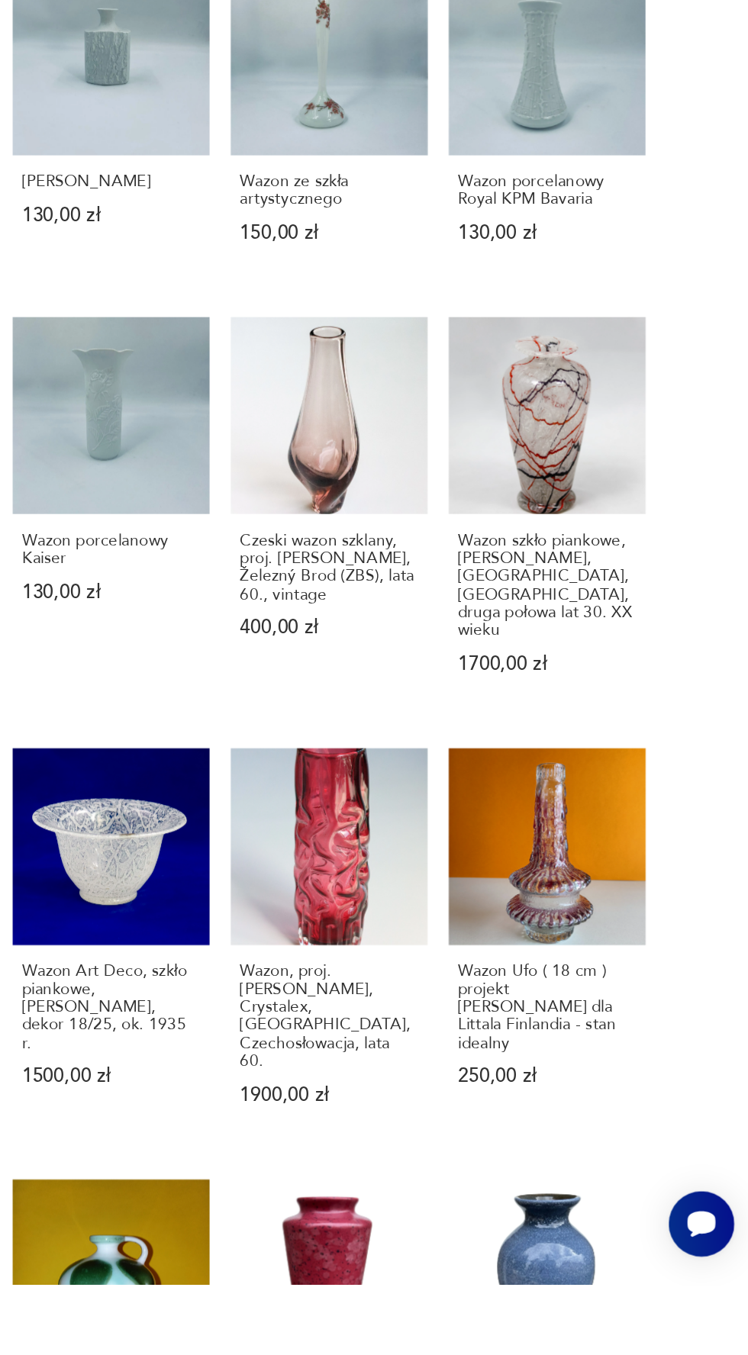
scroll to position [388, 0]
